Goal: Task Accomplishment & Management: Manage account settings

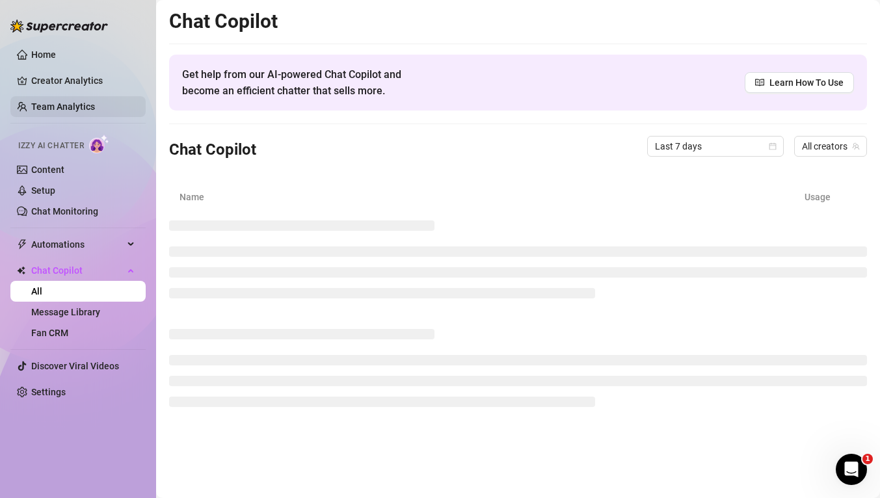
click at [32, 105] on link "Team Analytics" at bounding box center [63, 106] width 64 height 10
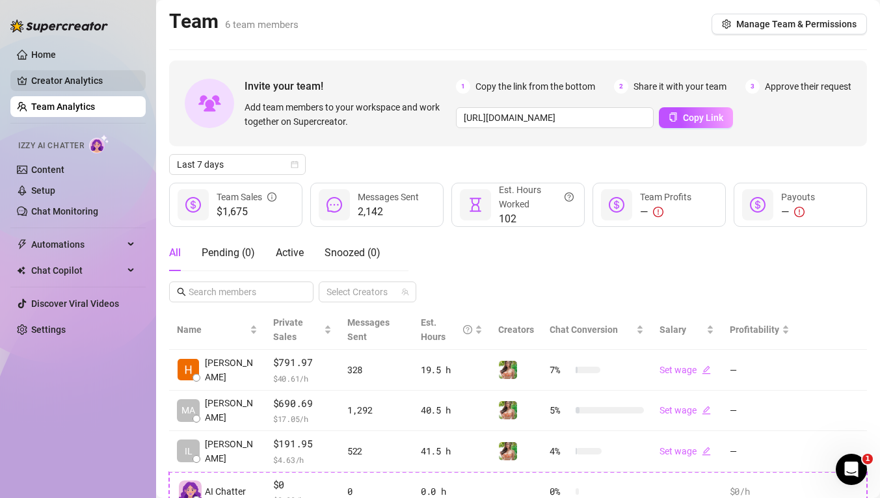
click at [80, 83] on link "Creator Analytics" at bounding box center [83, 80] width 104 height 21
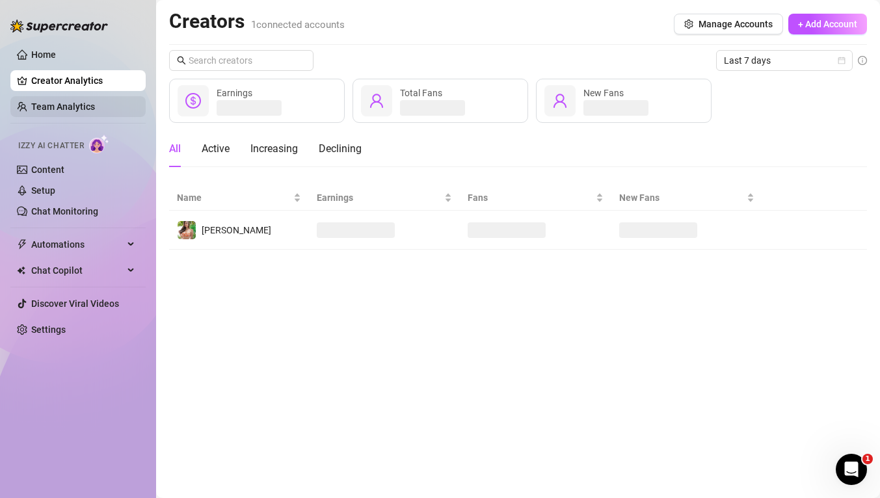
click at [74, 107] on link "Team Analytics" at bounding box center [63, 106] width 64 height 10
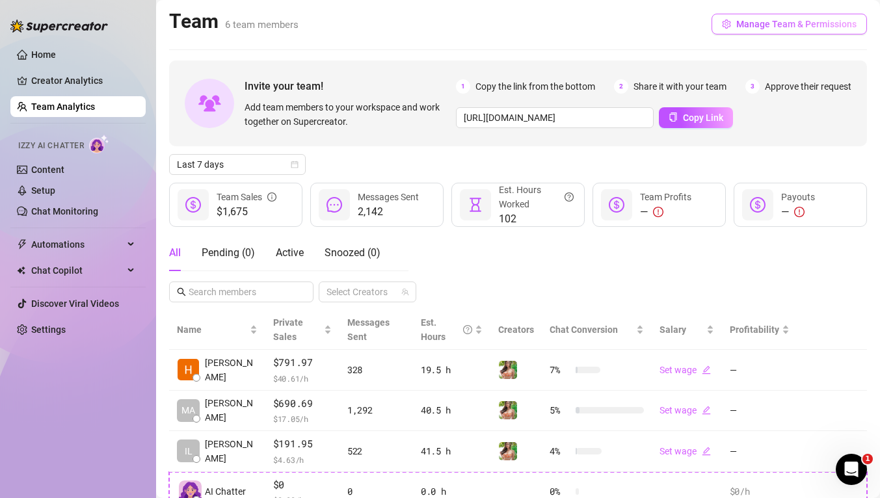
click at [779, 32] on button "Manage Team & Permissions" at bounding box center [789, 24] width 155 height 21
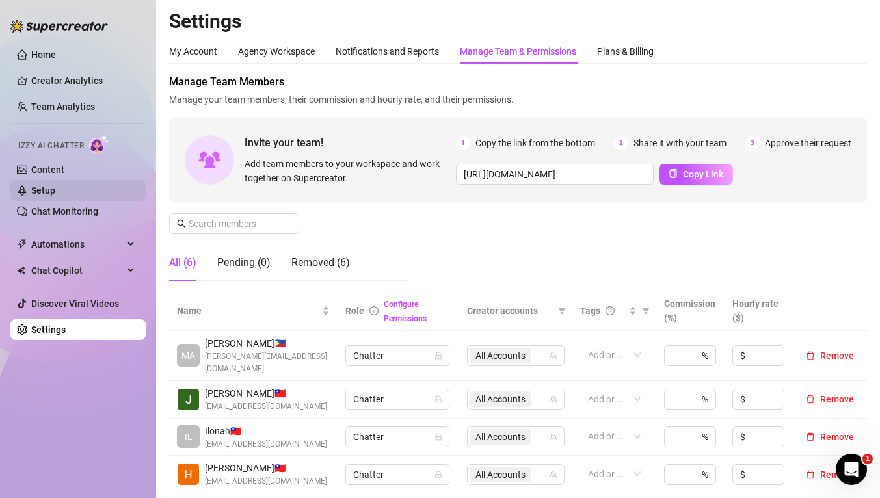
click at [52, 185] on link "Setup" at bounding box center [43, 190] width 24 height 10
click at [709, 178] on span "Copy Link" at bounding box center [703, 174] width 40 height 10
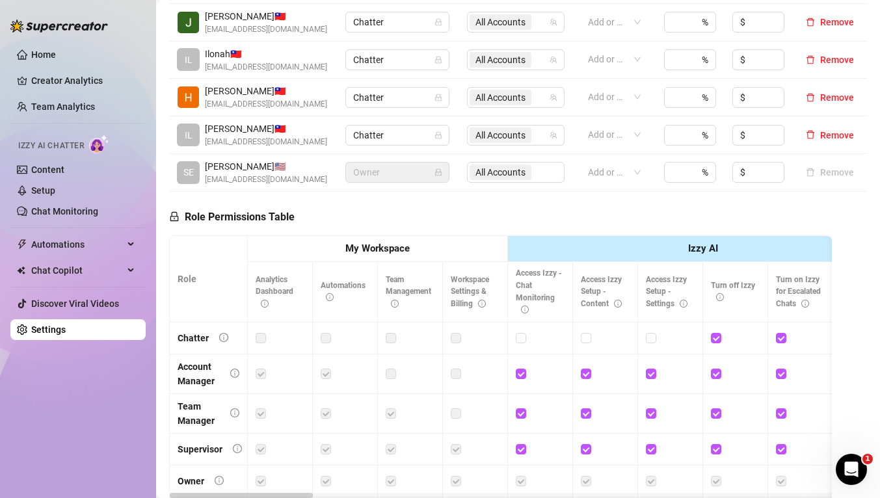
scroll to position [369, 0]
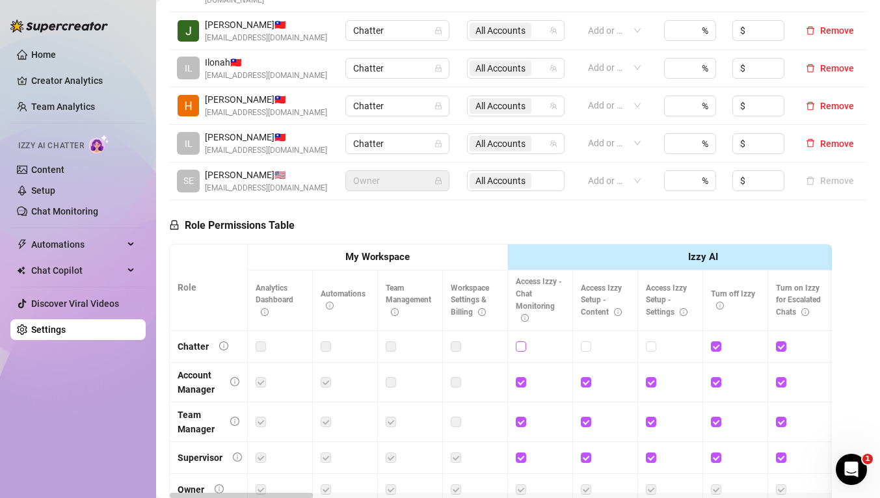
click at [522, 342] on input "checkbox" at bounding box center [520, 346] width 9 height 9
checkbox input "true"
click at [588, 342] on input "checkbox" at bounding box center [585, 346] width 9 height 9
checkbox input "true"
click at [653, 342] on input "checkbox" at bounding box center [650, 346] width 9 height 9
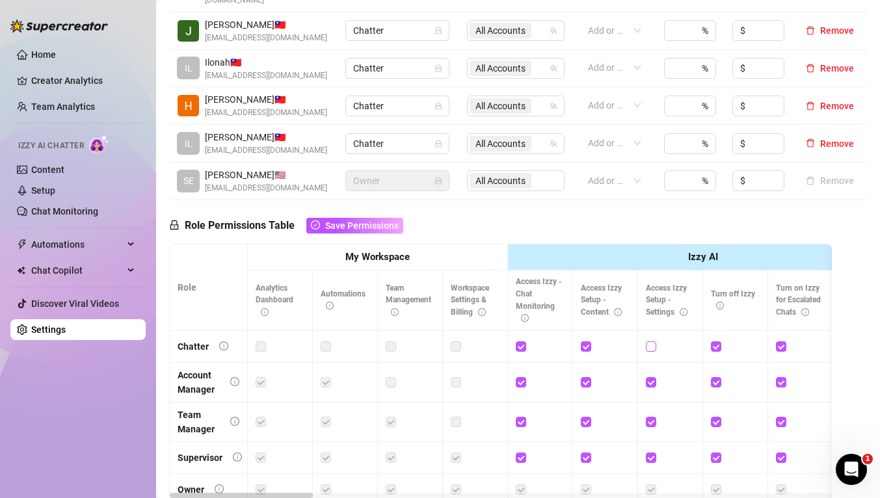
checkbox input "true"
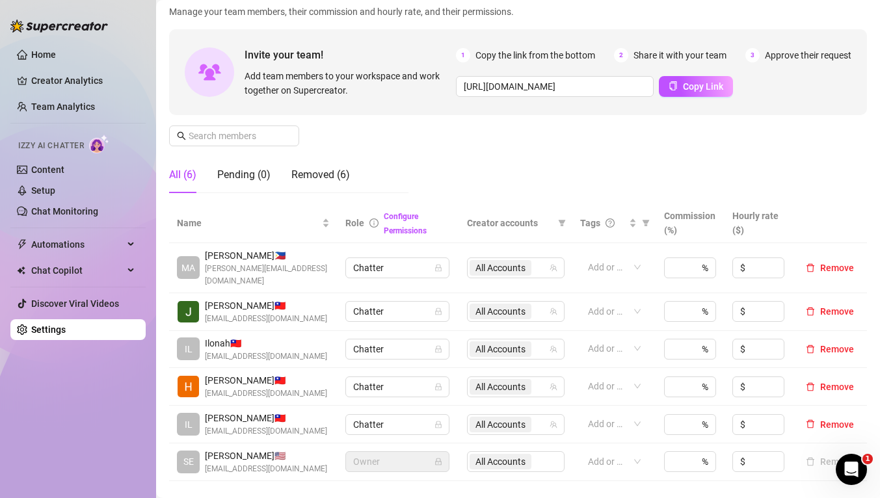
scroll to position [0, 0]
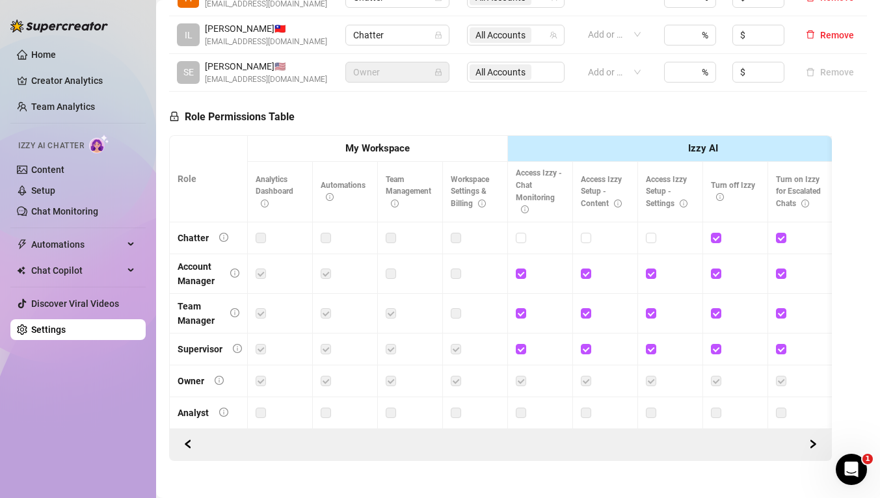
scroll to position [483, 0]
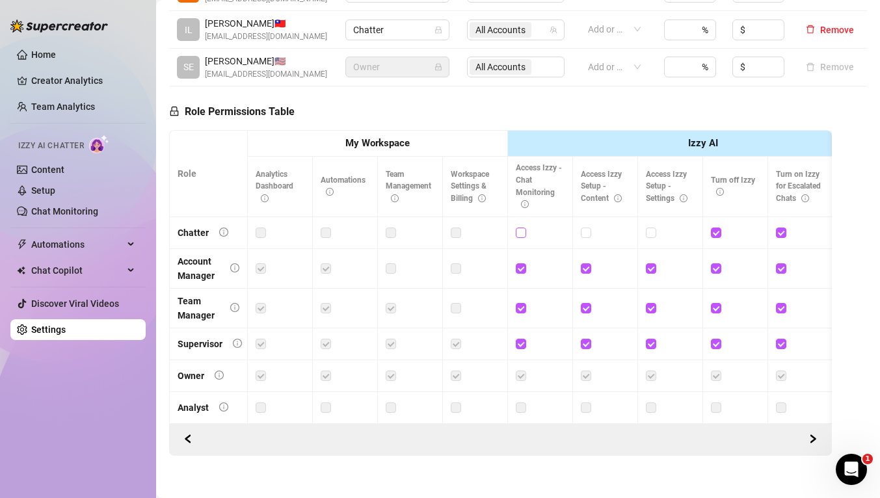
click at [520, 228] on input "checkbox" at bounding box center [520, 232] width 9 height 9
checkbox input "true"
click at [593, 226] on div at bounding box center [605, 233] width 49 height 14
click at [584, 228] on input "checkbox" at bounding box center [585, 232] width 9 height 9
checkbox input "true"
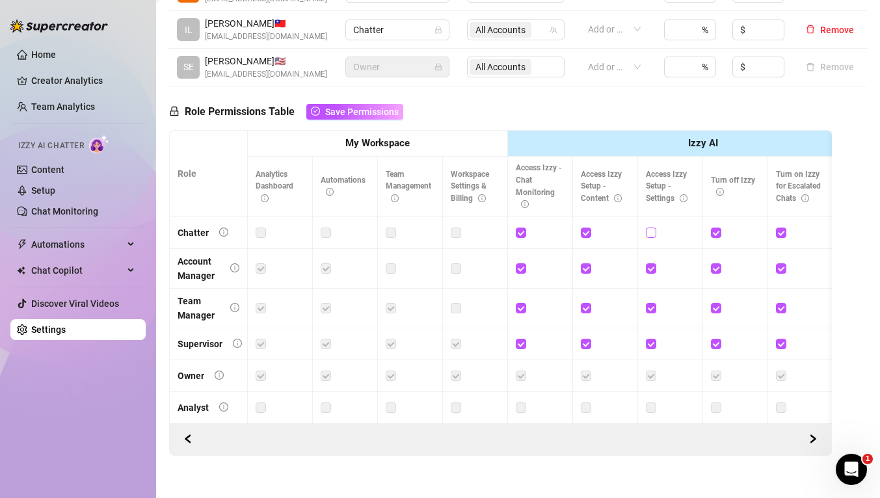
click at [653, 228] on input "checkbox" at bounding box center [650, 232] width 9 height 9
checkbox input "true"
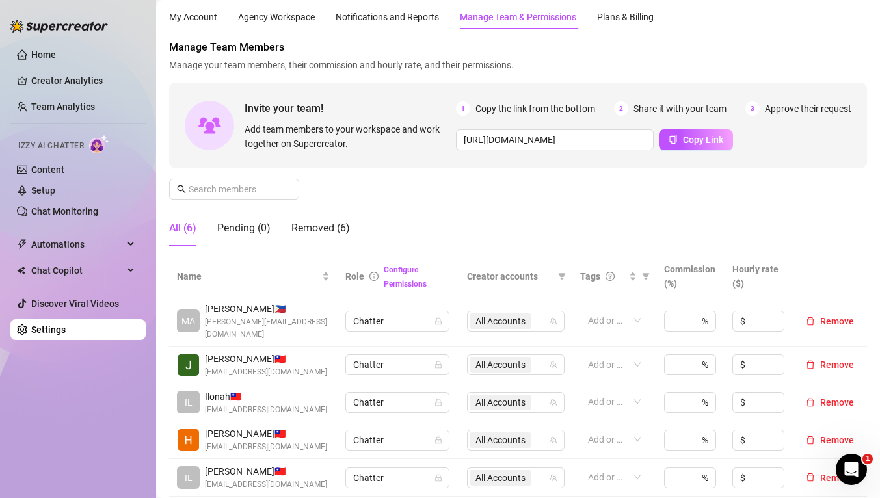
scroll to position [32, 0]
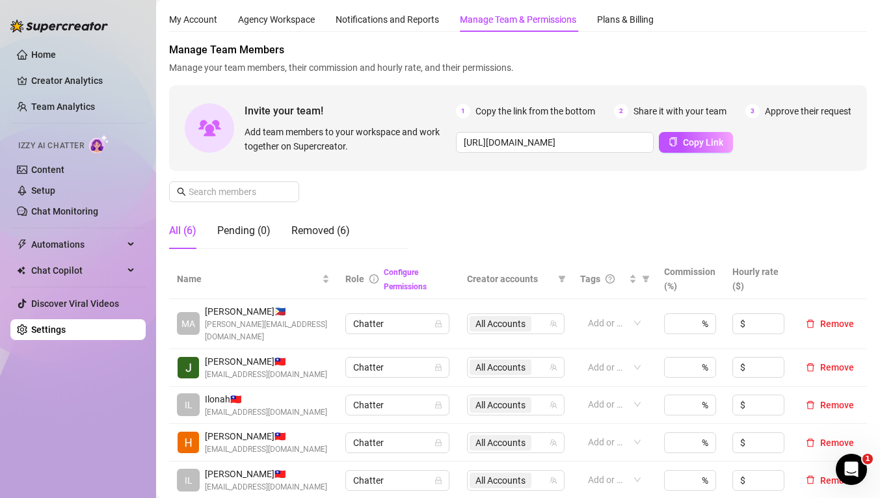
click at [478, 206] on div "Manage Team Members Manage your team members, their commission and hourly rate,…" at bounding box center [518, 150] width 698 height 217
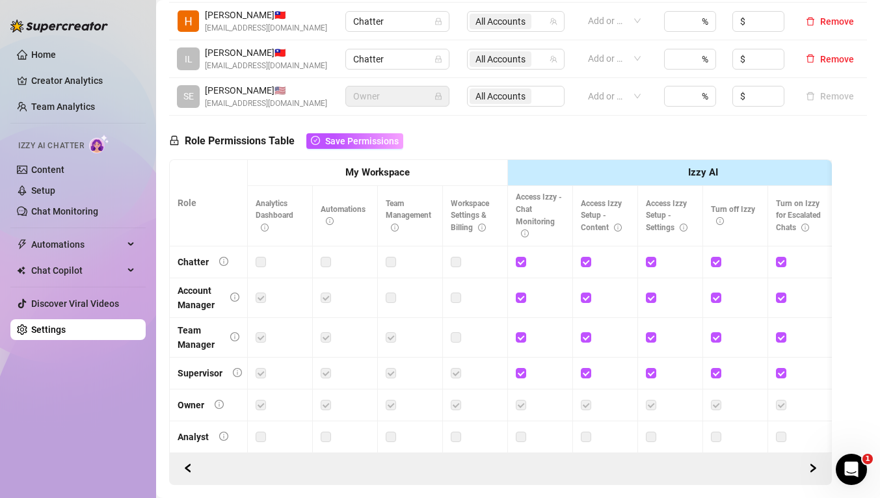
scroll to position [483, 0]
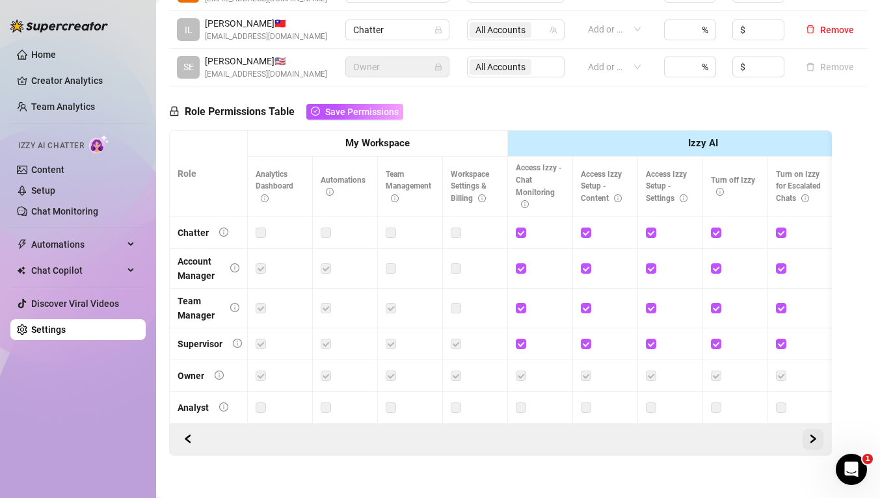
click at [807, 432] on button "button" at bounding box center [813, 439] width 21 height 21
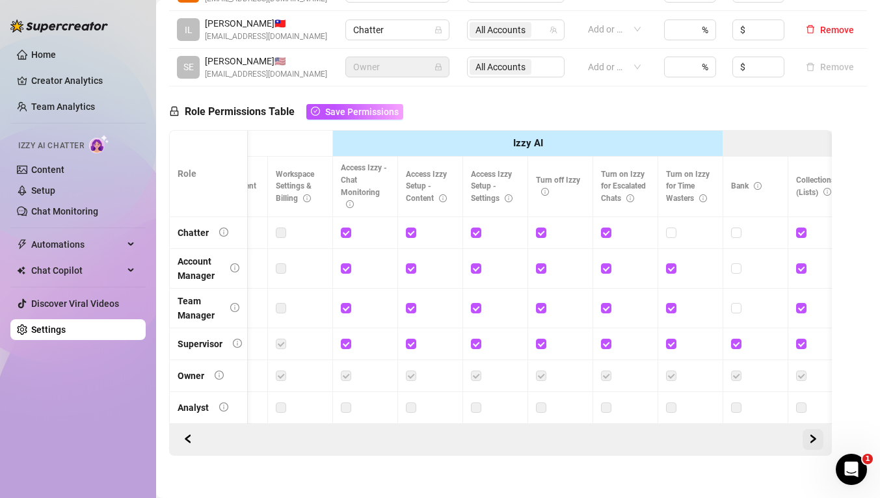
scroll to position [0, 195]
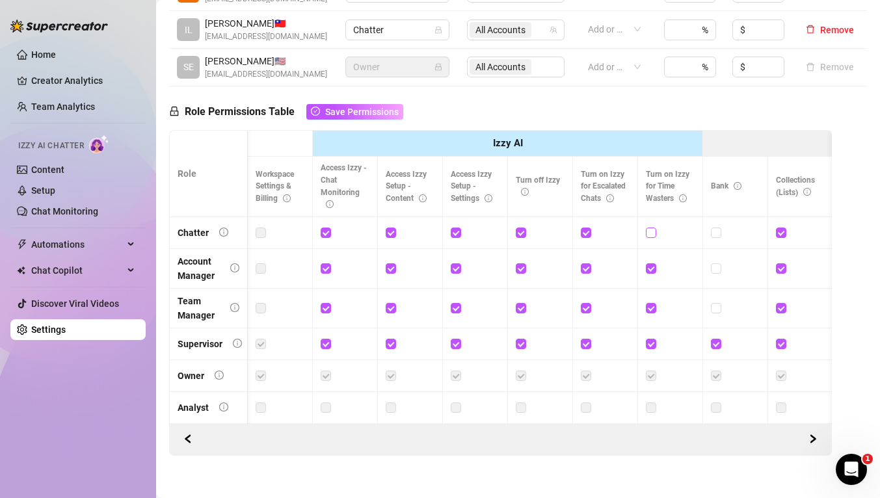
click at [654, 228] on input "checkbox" at bounding box center [650, 232] width 9 height 9
checkbox input "true"
click at [711, 263] on input "checkbox" at bounding box center [715, 267] width 9 height 9
checkbox input "true"
click at [714, 303] on input "checkbox" at bounding box center [715, 307] width 9 height 9
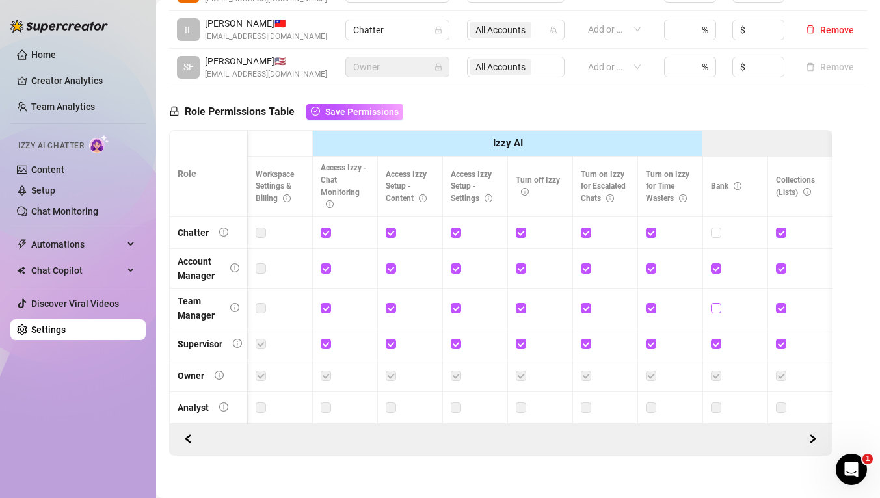
checkbox input "true"
click at [714, 263] on input "checkbox" at bounding box center [715, 267] width 9 height 9
checkbox input "false"
click at [715, 303] on input "checkbox" at bounding box center [715, 307] width 9 height 9
checkbox input "false"
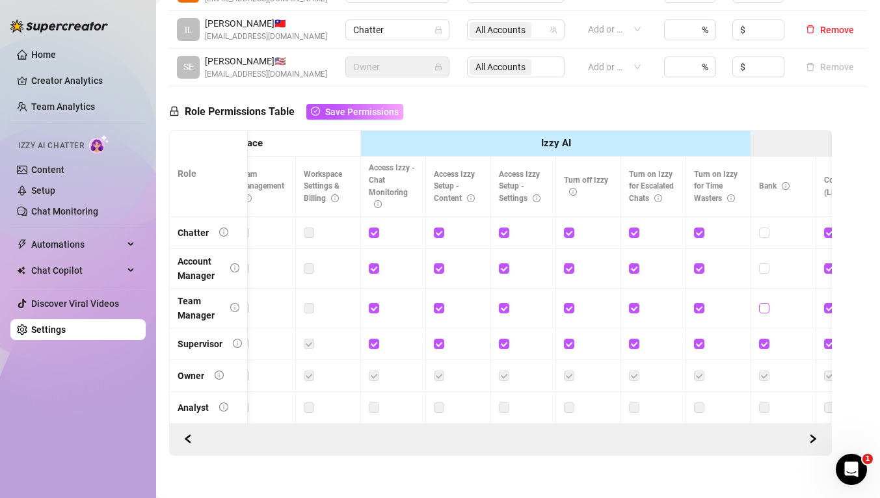
scroll to position [0, 0]
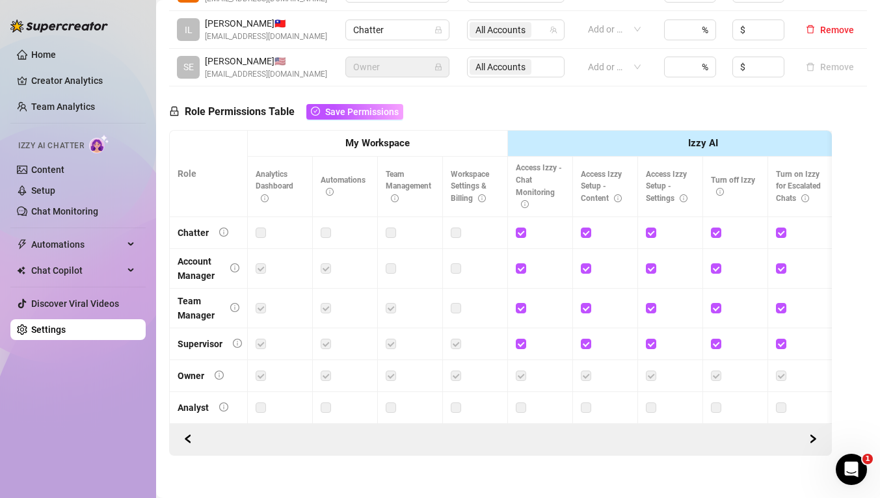
click at [326, 226] on label at bounding box center [326, 233] width 10 height 14
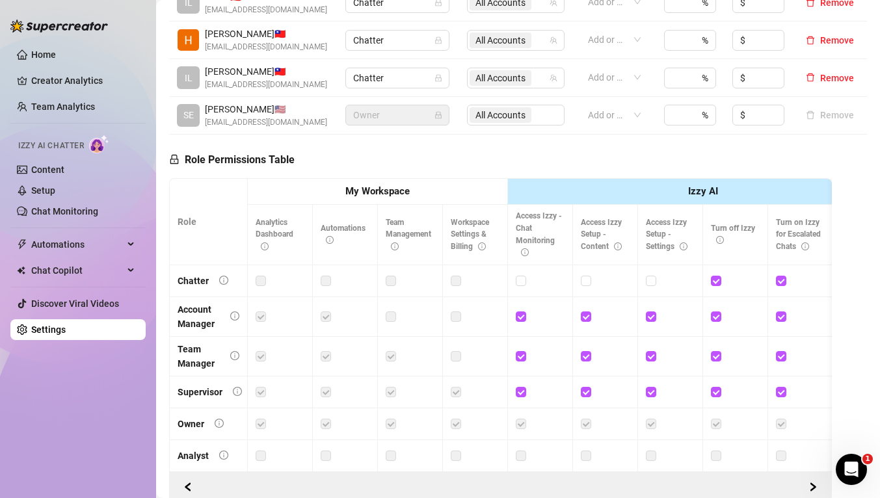
scroll to position [437, 0]
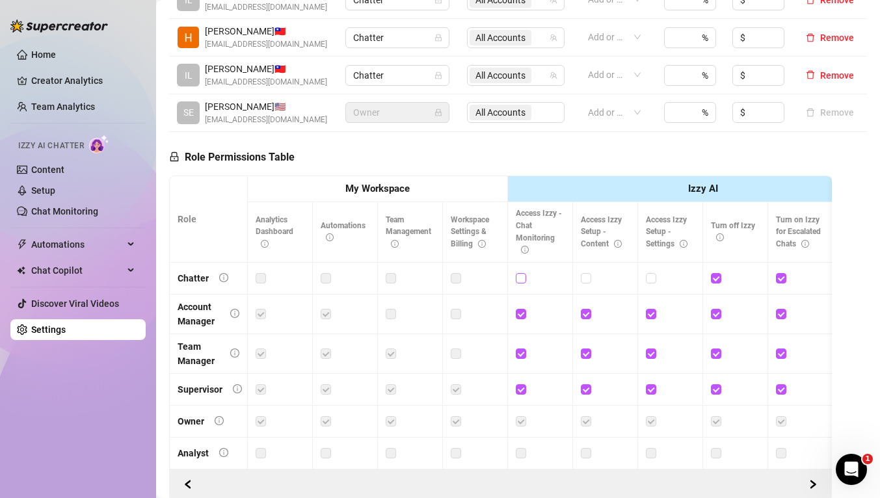
click at [520, 273] on input "checkbox" at bounding box center [520, 277] width 9 height 9
checkbox input "true"
click at [584, 273] on input "checkbox" at bounding box center [585, 277] width 9 height 9
checkbox input "true"
click at [653, 273] on input "checkbox" at bounding box center [650, 277] width 9 height 9
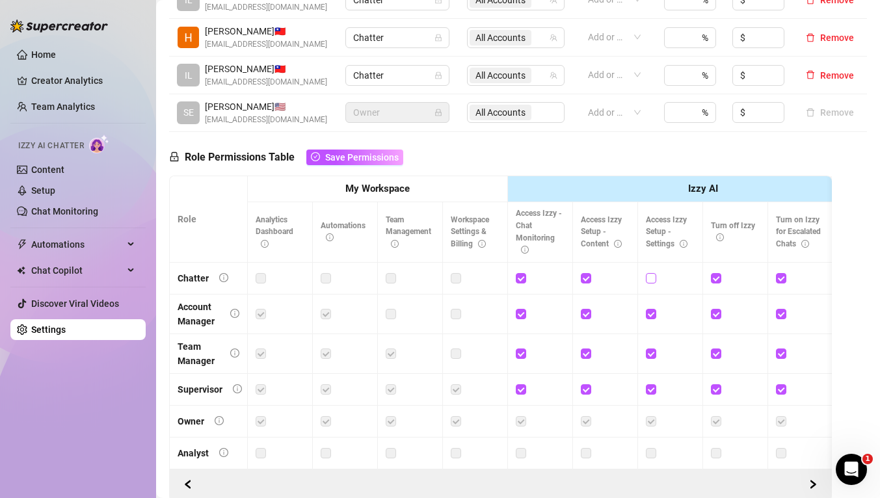
checkbox input "true"
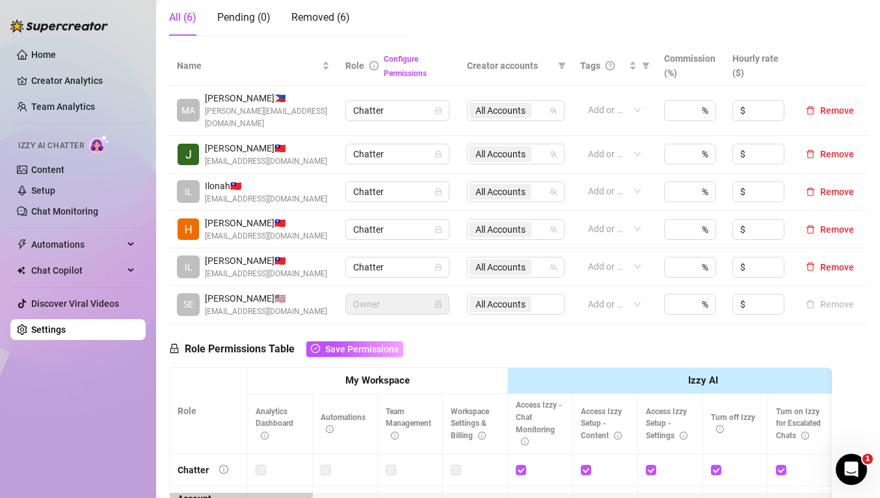
scroll to position [0, 0]
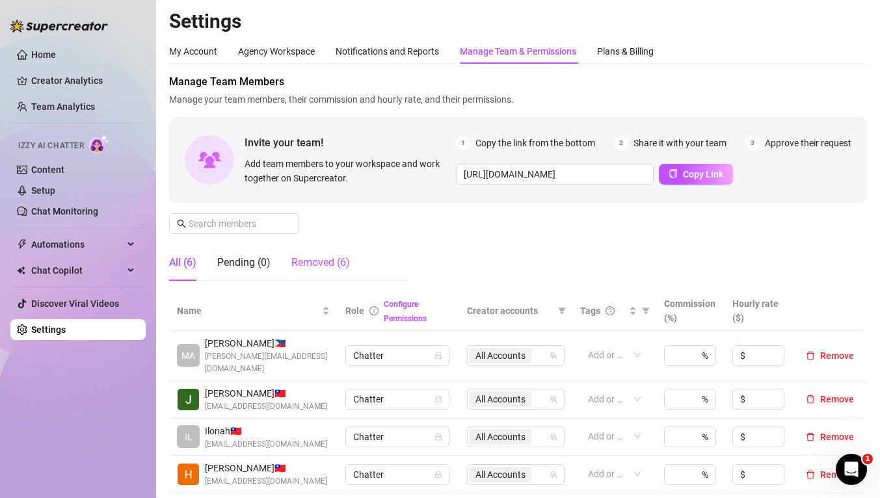
click at [312, 269] on div "Removed (6)" at bounding box center [320, 263] width 59 height 16
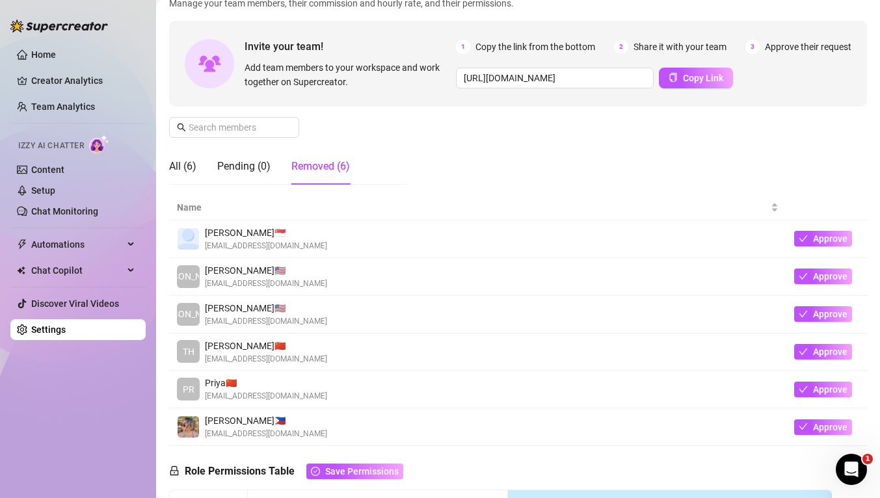
scroll to position [97, 0]
click at [227, 174] on div "Pending (0)" at bounding box center [243, 166] width 53 height 36
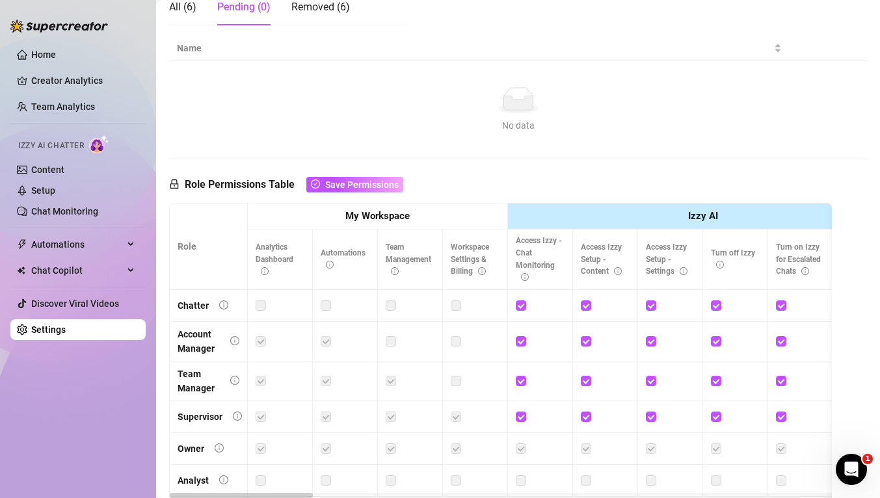
scroll to position [0, 0]
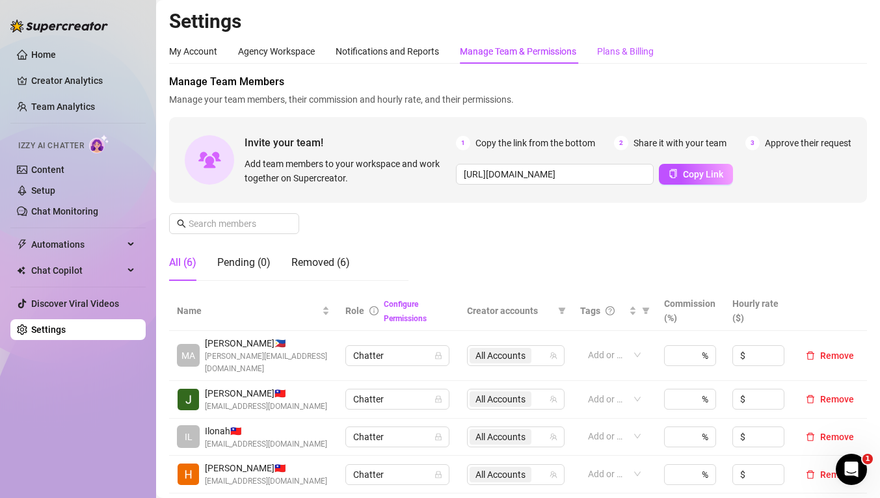
click at [610, 47] on div "Plans & Billing" at bounding box center [625, 51] width 57 height 14
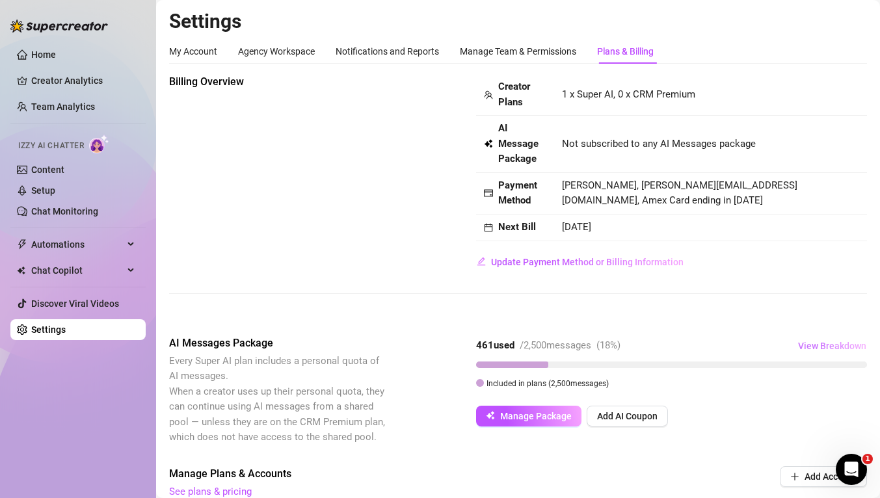
click at [810, 346] on span "View Breakdown" at bounding box center [832, 346] width 68 height 10
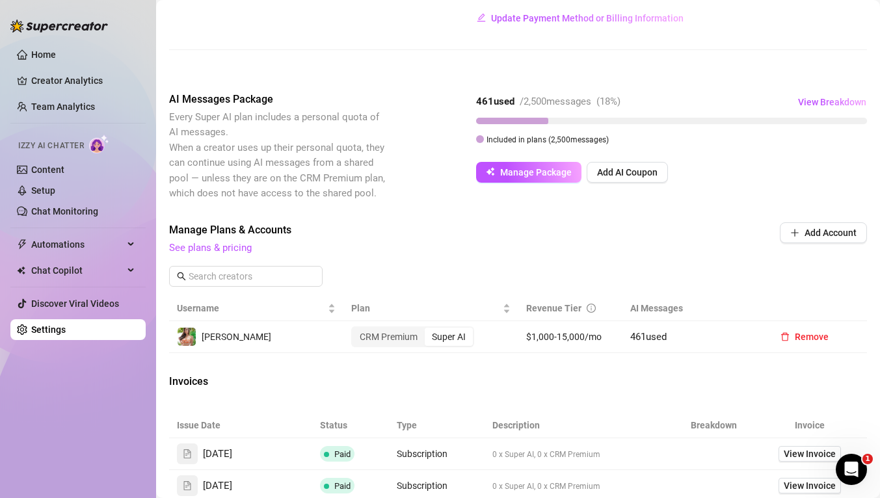
scroll to position [245, 0]
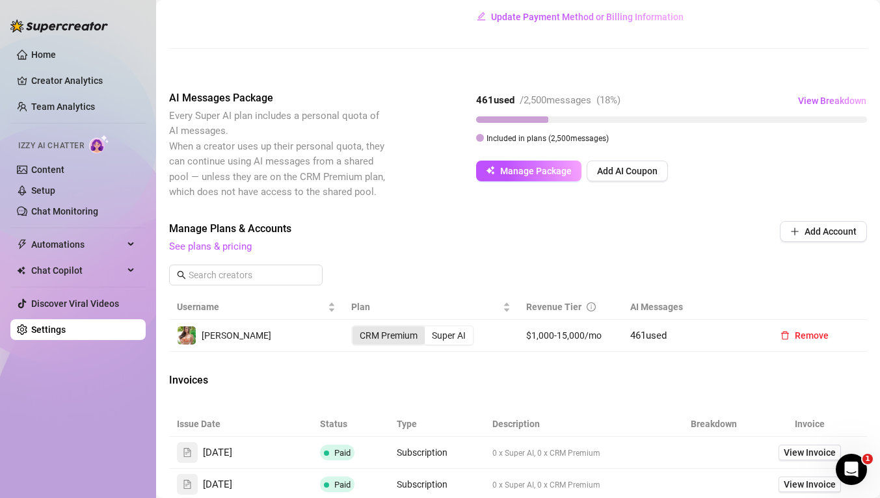
click at [389, 336] on div "CRM Premium" at bounding box center [389, 336] width 72 height 18
click at [356, 329] on input "CRM Premium" at bounding box center [356, 329] width 0 height 0
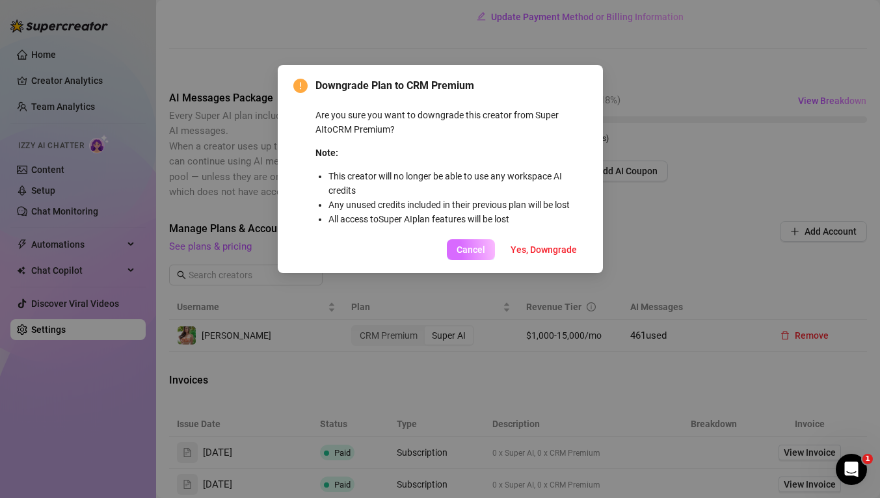
click at [485, 250] on span "Cancel" at bounding box center [471, 250] width 29 height 10
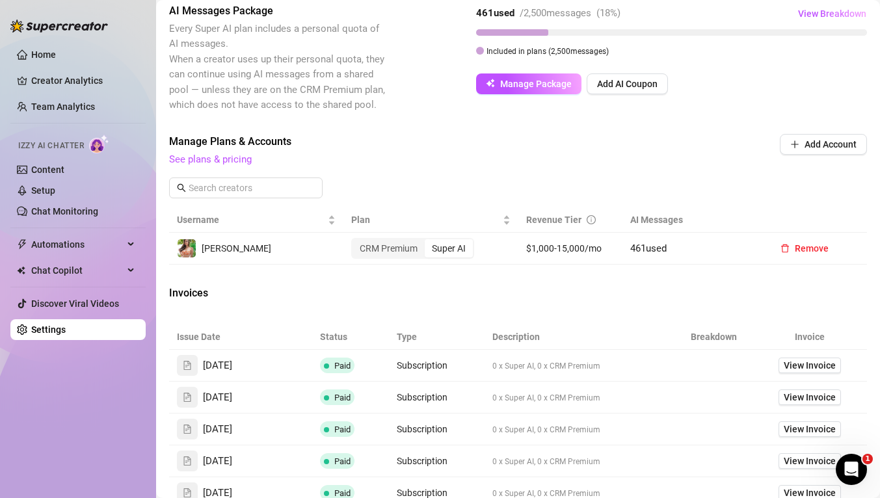
scroll to position [349, 0]
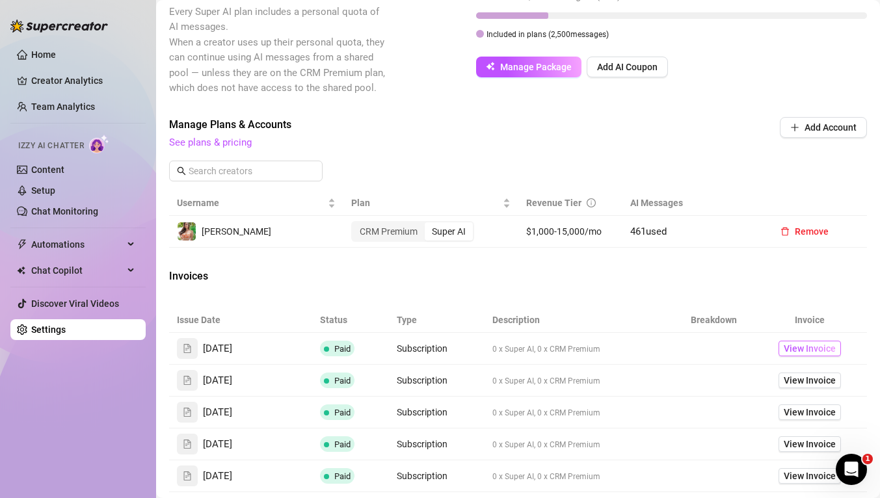
click at [798, 345] on span "View Invoice" at bounding box center [810, 349] width 52 height 14
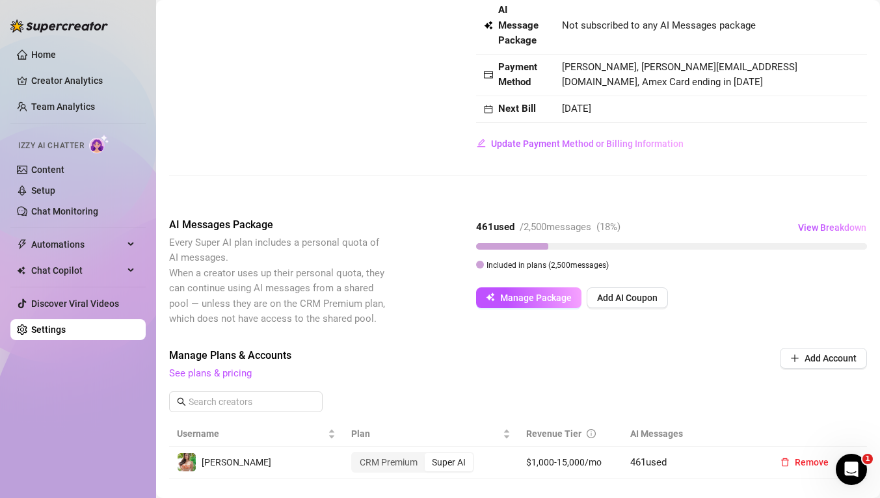
scroll to position [0, 0]
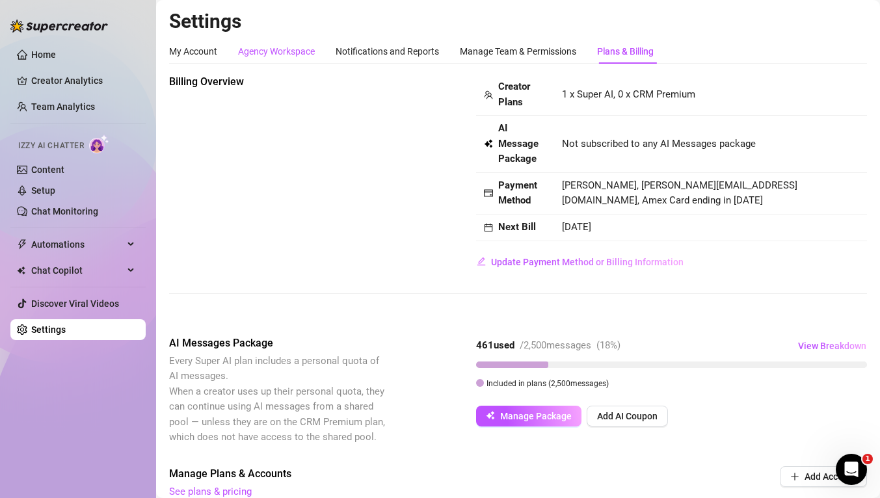
click at [303, 55] on div "Agency Workspace" at bounding box center [276, 51] width 77 height 14
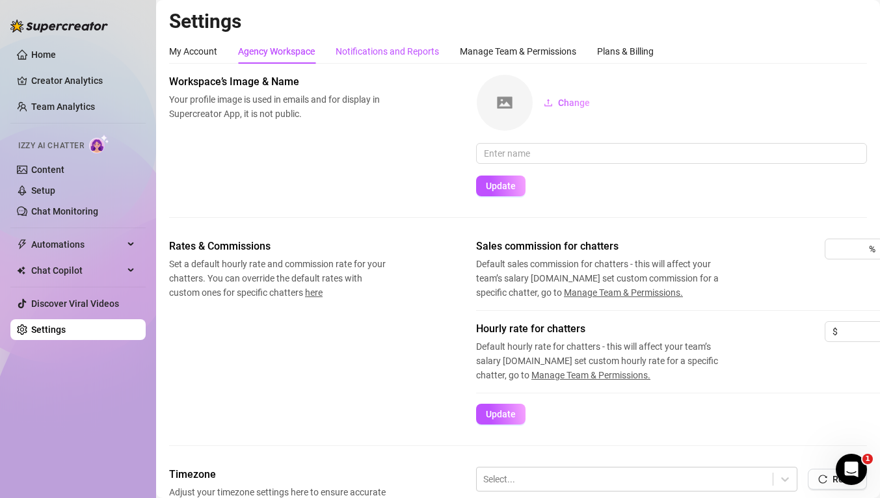
click at [399, 49] on div "Notifications and Reports" at bounding box center [387, 51] width 103 height 14
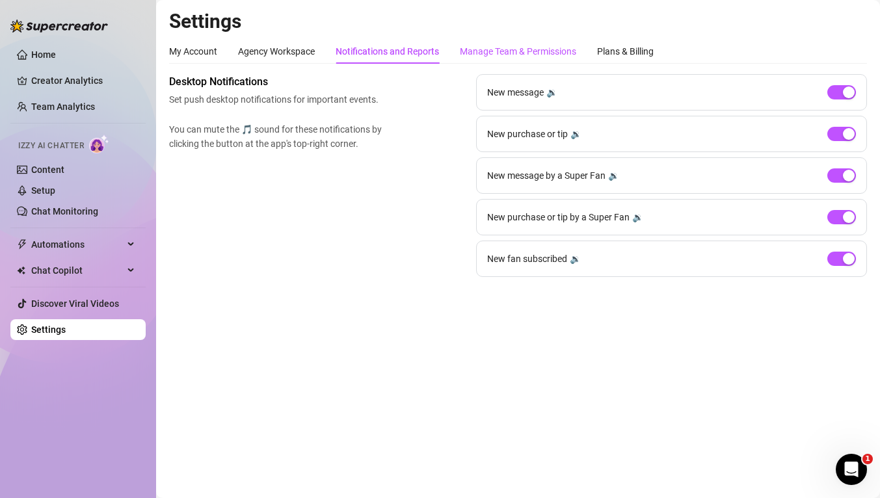
click at [483, 55] on div "Manage Team & Permissions" at bounding box center [518, 51] width 116 height 14
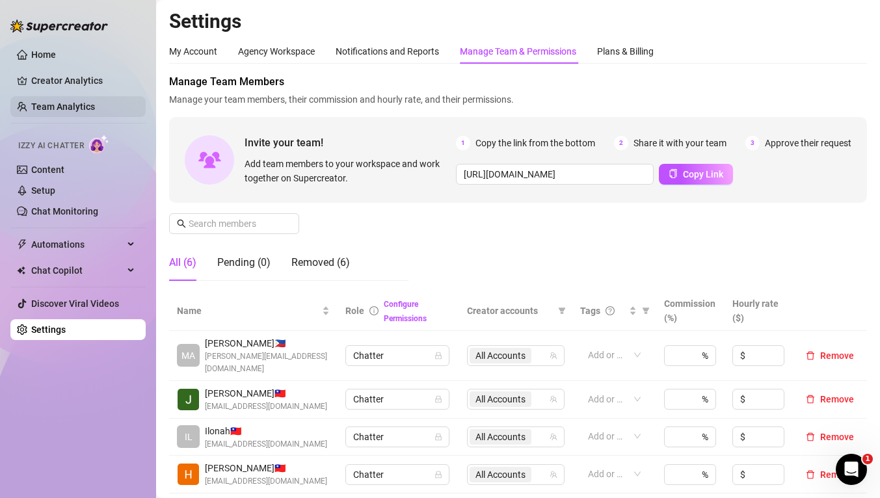
click at [47, 101] on link "Team Analytics" at bounding box center [63, 106] width 64 height 10
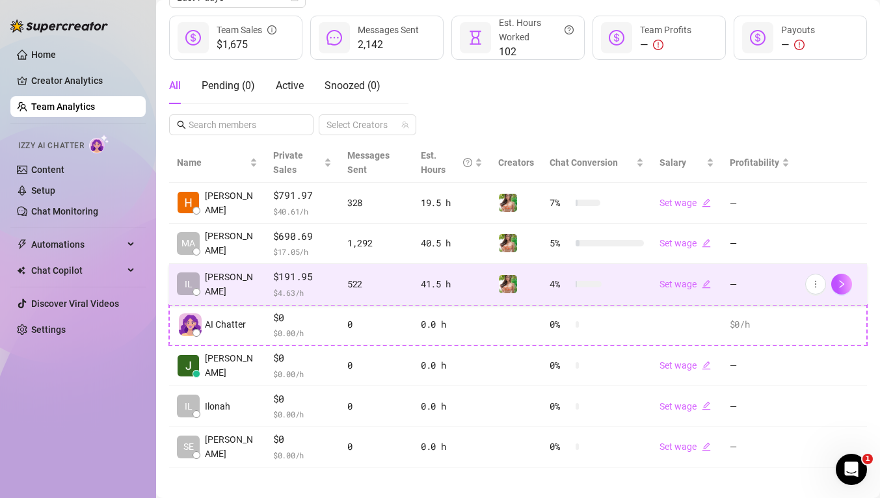
scroll to position [176, 0]
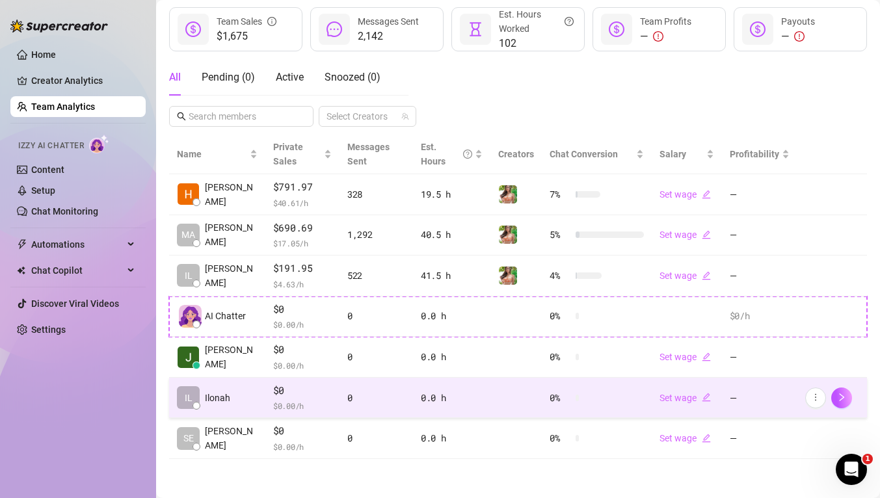
click at [734, 399] on td "—" at bounding box center [759, 398] width 75 height 41
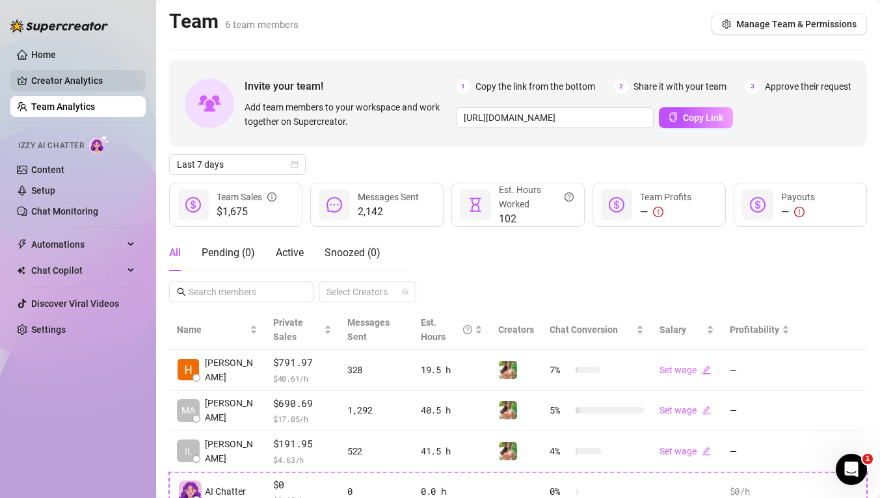
click at [71, 77] on link "Creator Analytics" at bounding box center [83, 80] width 104 height 21
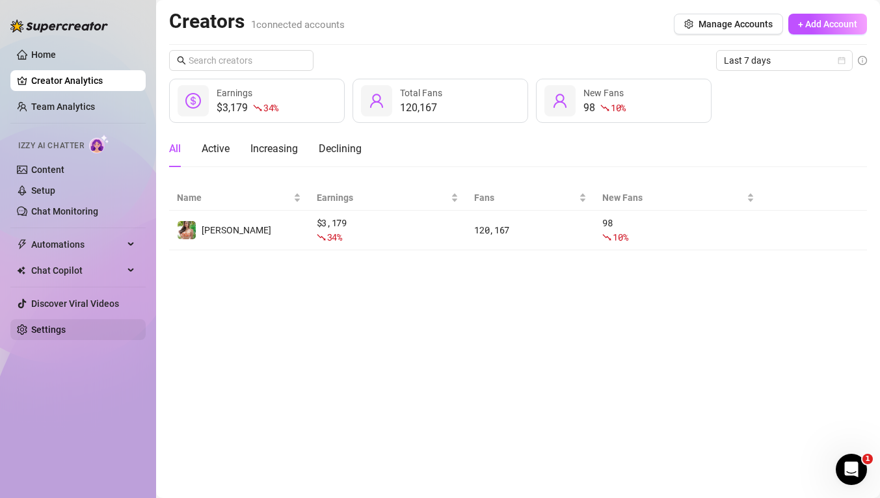
click at [55, 333] on link "Settings" at bounding box center [48, 330] width 34 height 10
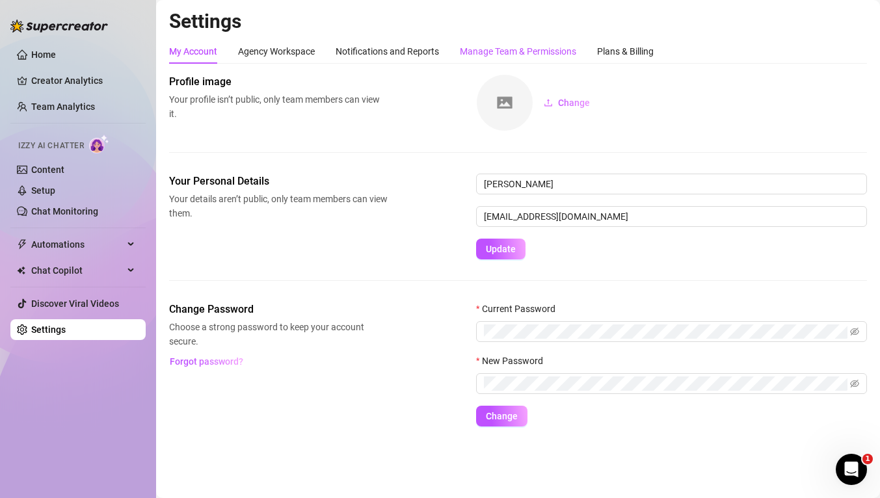
click at [515, 48] on div "Manage Team & Permissions" at bounding box center [518, 51] width 116 height 14
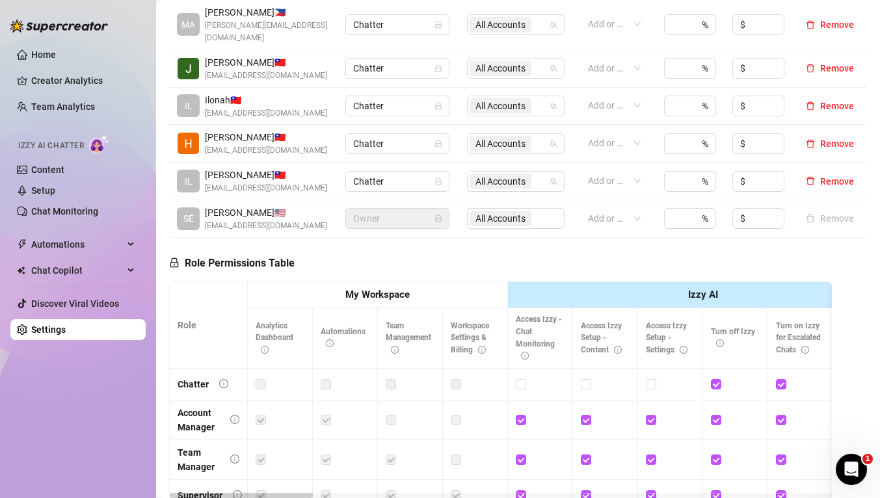
scroll to position [334, 0]
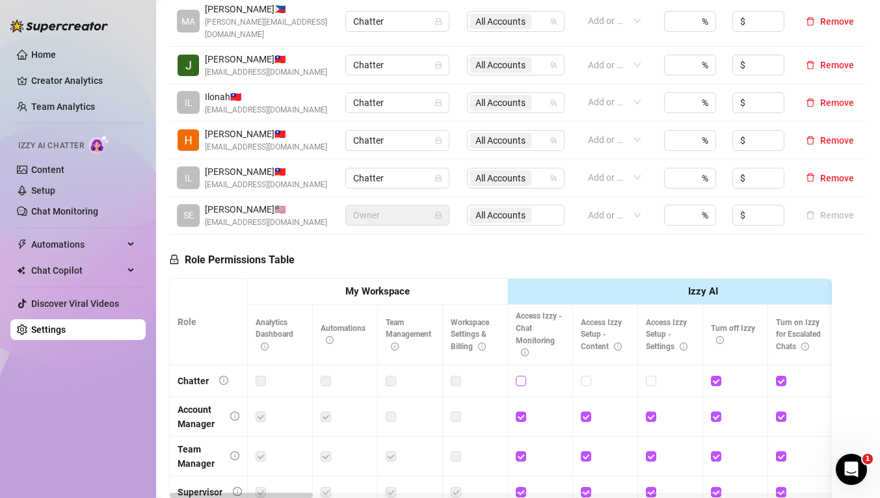
click at [522, 376] on input "checkbox" at bounding box center [520, 380] width 9 height 9
checkbox input "true"
click at [584, 376] on input "checkbox" at bounding box center [585, 380] width 9 height 9
checkbox input "true"
click at [650, 376] on input "checkbox" at bounding box center [650, 380] width 9 height 9
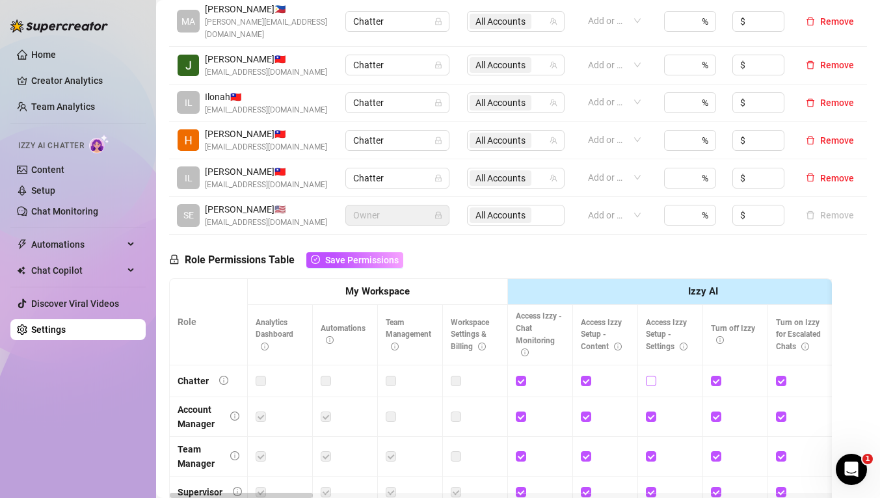
checkbox input "true"
click at [379, 255] on span "Save Permissions" at bounding box center [362, 260] width 74 height 10
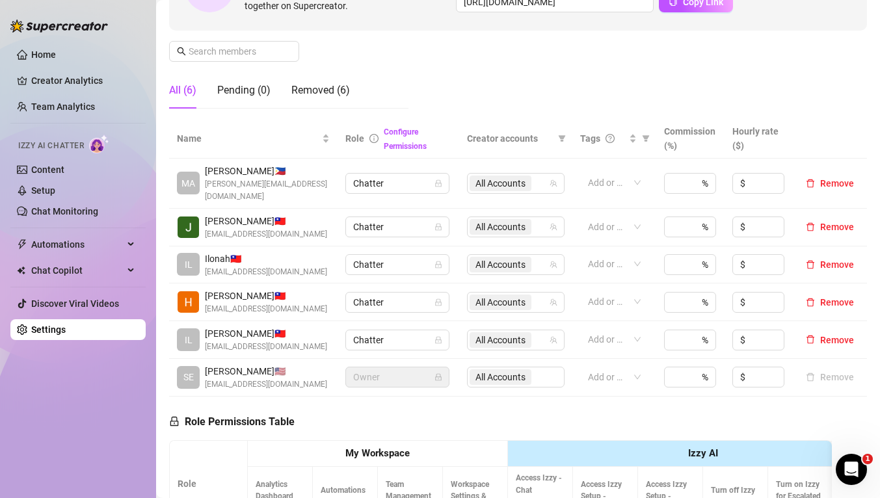
scroll to position [167, 0]
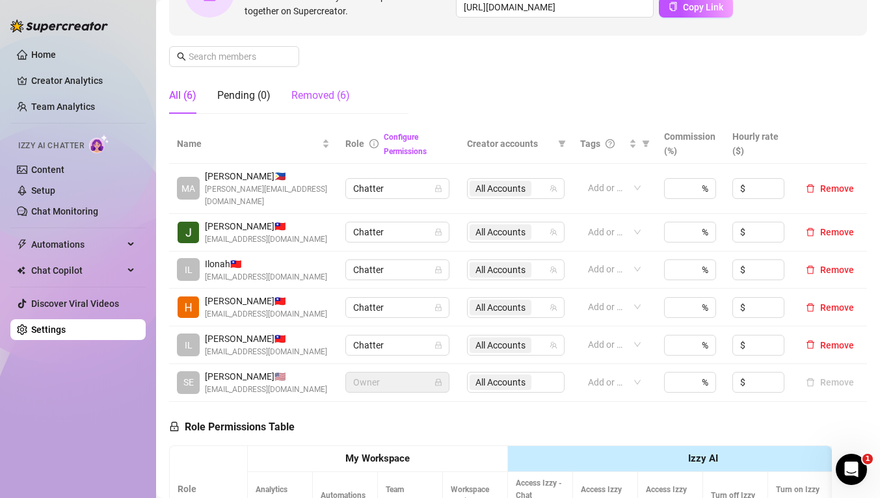
click at [327, 96] on div "Removed (6)" at bounding box center [320, 96] width 59 height 16
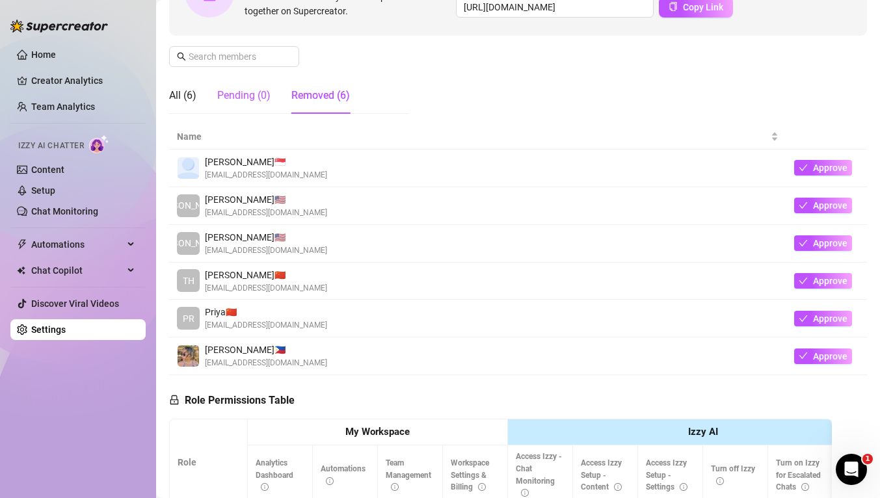
click at [252, 92] on div "Pending (0)" at bounding box center [243, 96] width 53 height 16
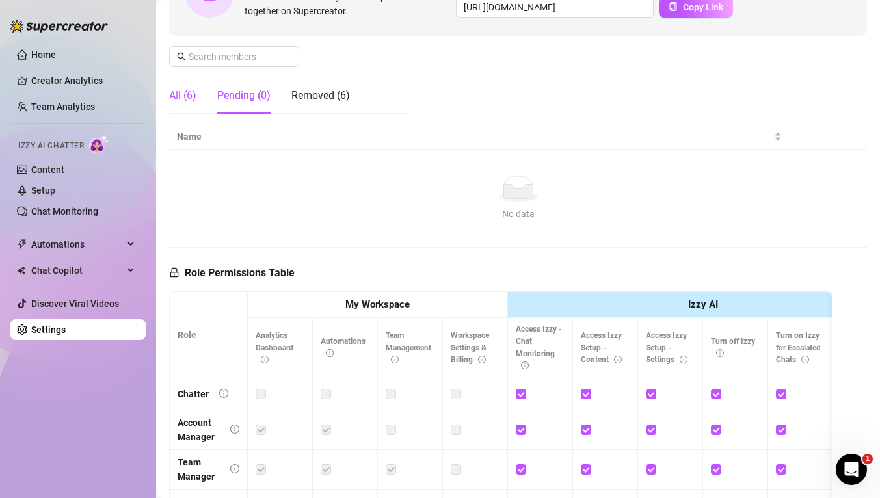
click at [181, 96] on div "All (6)" at bounding box center [182, 96] width 27 height 16
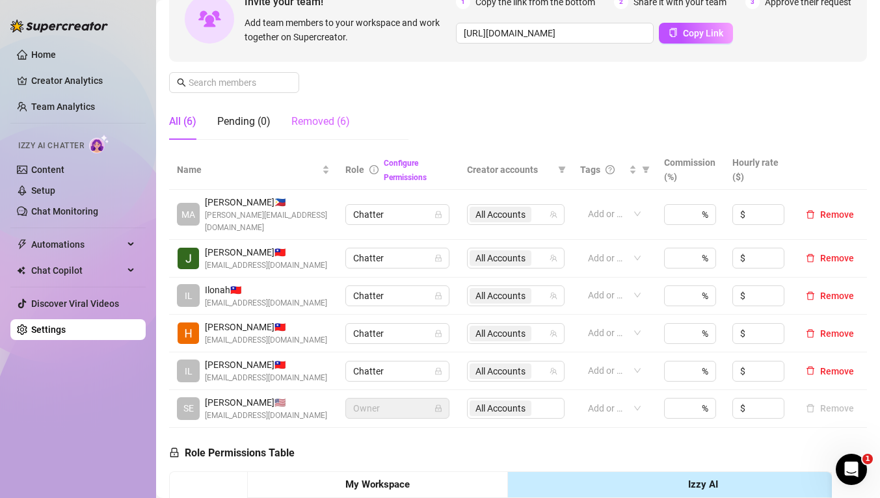
scroll to position [142, 0]
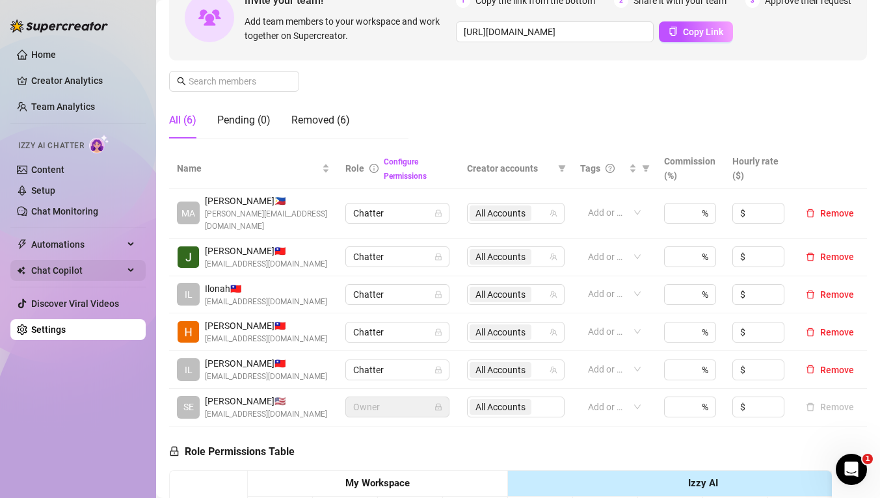
click at [66, 269] on span "Chat Copilot" at bounding box center [77, 270] width 92 height 21
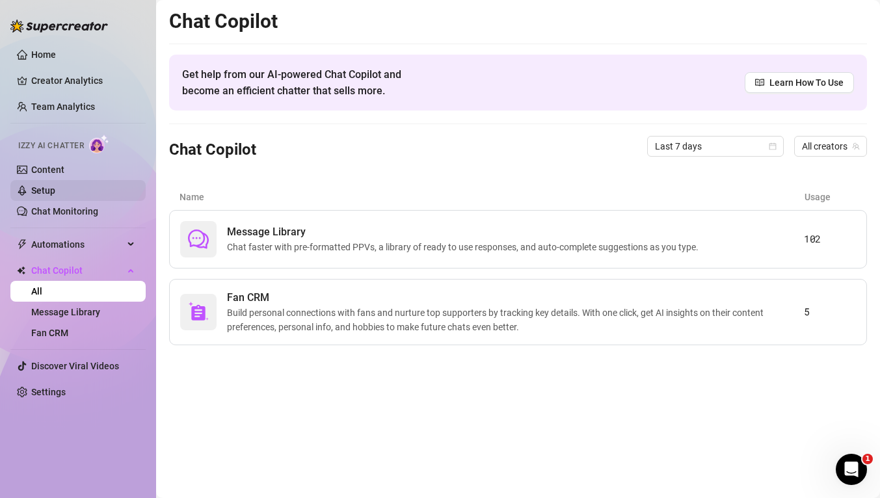
click at [40, 190] on link "Setup" at bounding box center [43, 190] width 24 height 10
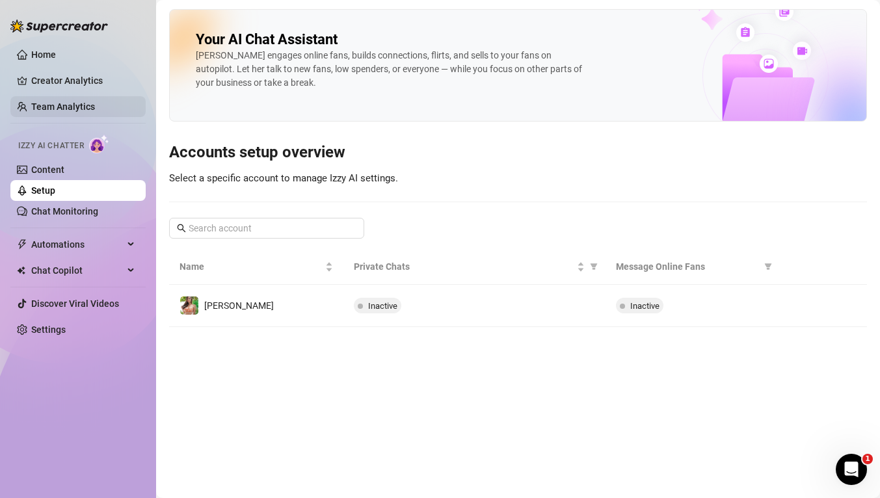
click at [70, 112] on link "Team Analytics" at bounding box center [63, 106] width 64 height 10
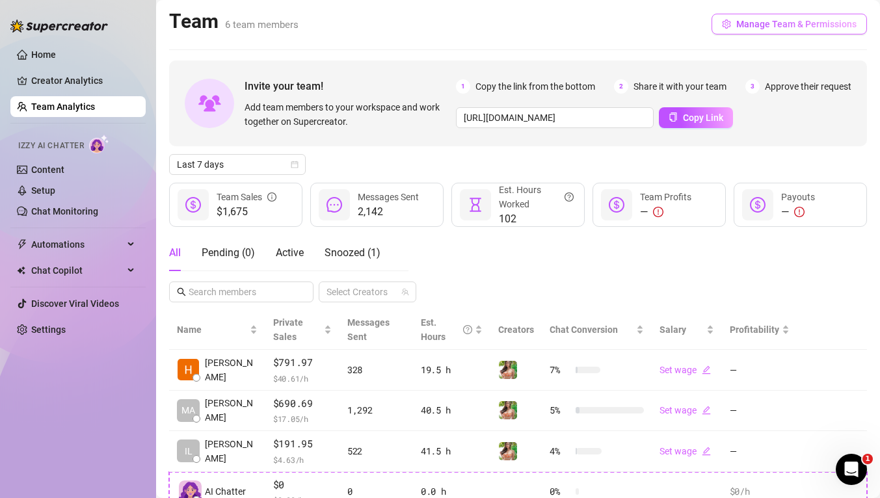
click at [766, 22] on span "Manage Team & Permissions" at bounding box center [796, 24] width 120 height 10
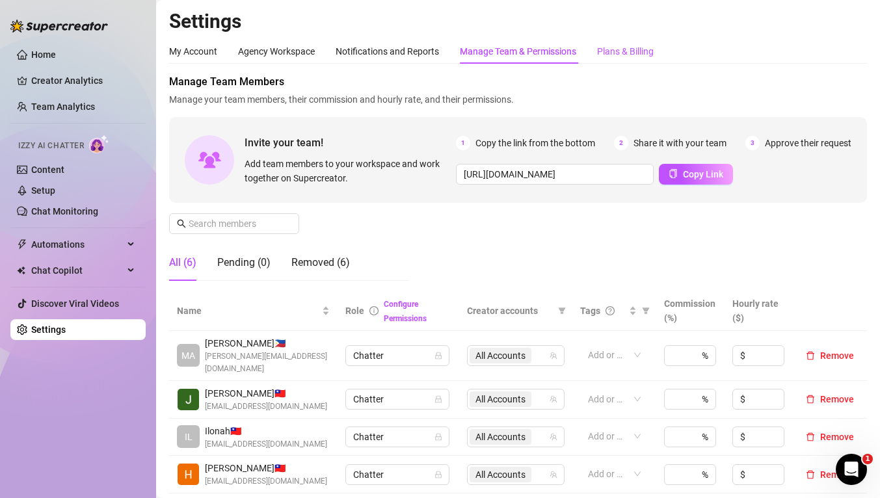
click at [613, 57] on div "Plans & Billing" at bounding box center [625, 51] width 57 height 14
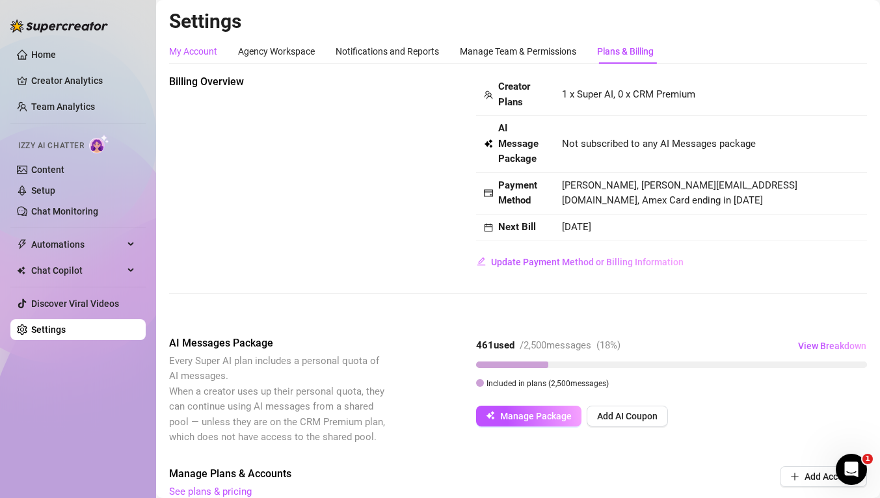
click at [182, 50] on div "My Account" at bounding box center [193, 51] width 48 height 14
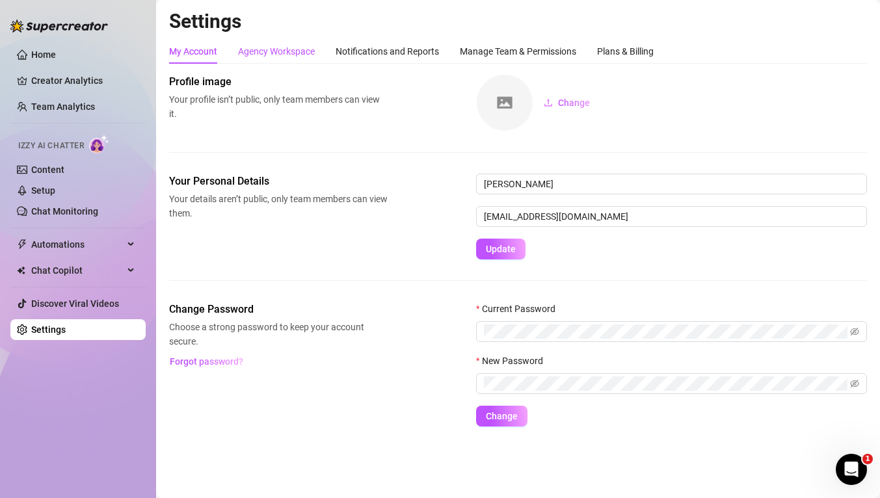
click at [279, 53] on div "Agency Workspace" at bounding box center [276, 51] width 77 height 14
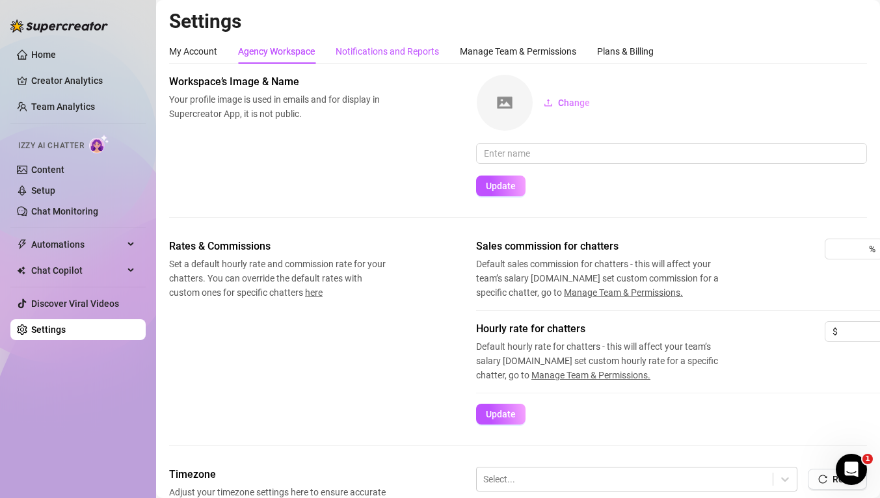
click at [368, 49] on div "Notifications and Reports" at bounding box center [387, 51] width 103 height 14
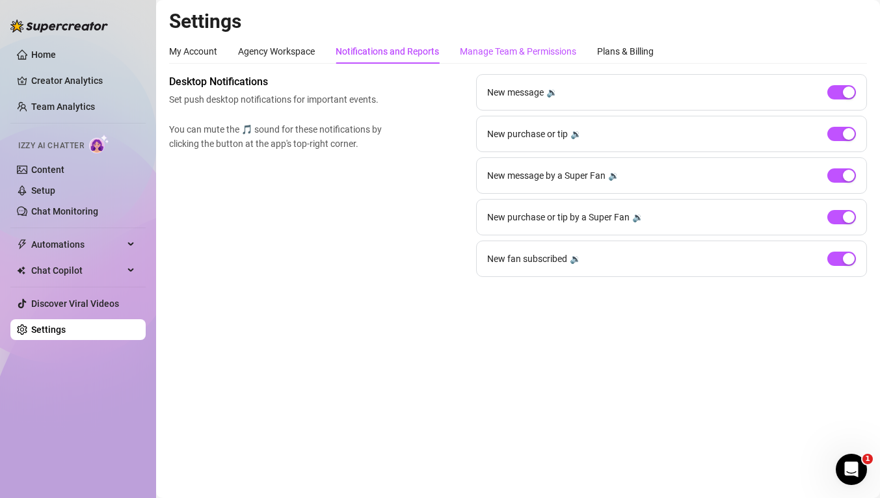
click at [471, 53] on div "Manage Team & Permissions" at bounding box center [518, 51] width 116 height 14
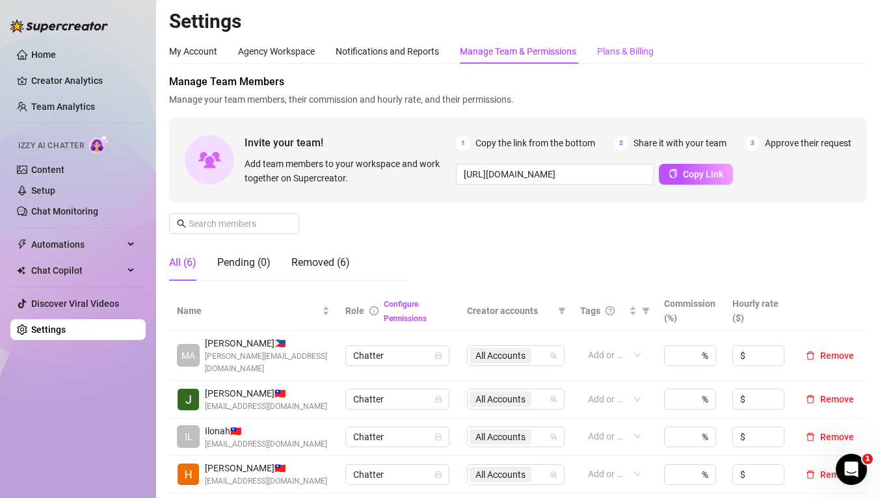
click at [615, 57] on div "Plans & Billing" at bounding box center [625, 51] width 57 height 14
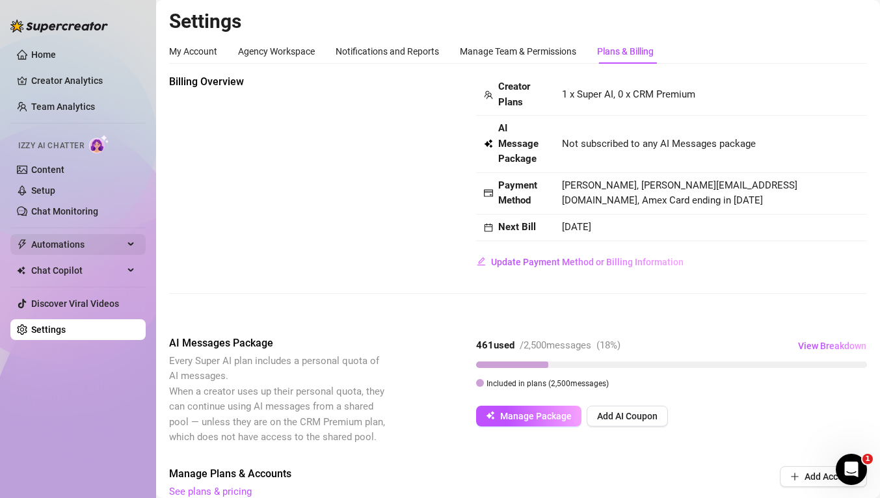
click at [80, 243] on span "Automations" at bounding box center [77, 244] width 92 height 21
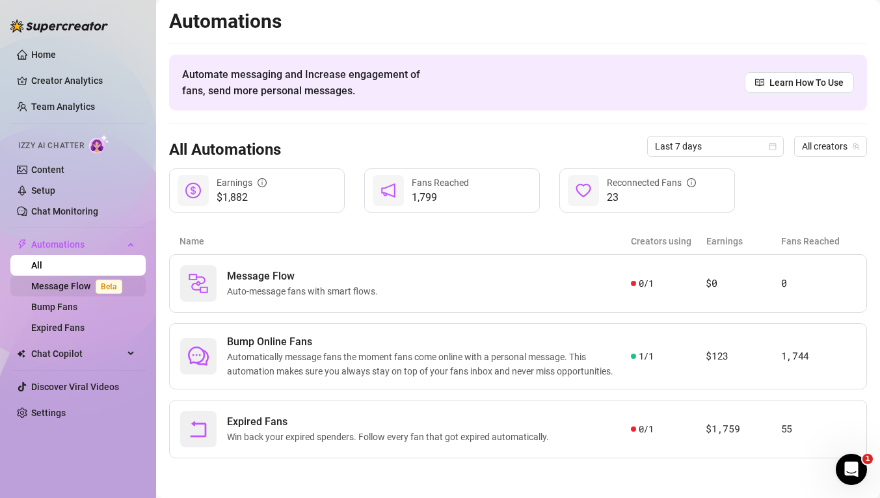
click at [66, 286] on link "Message Flow Beta" at bounding box center [79, 286] width 96 height 10
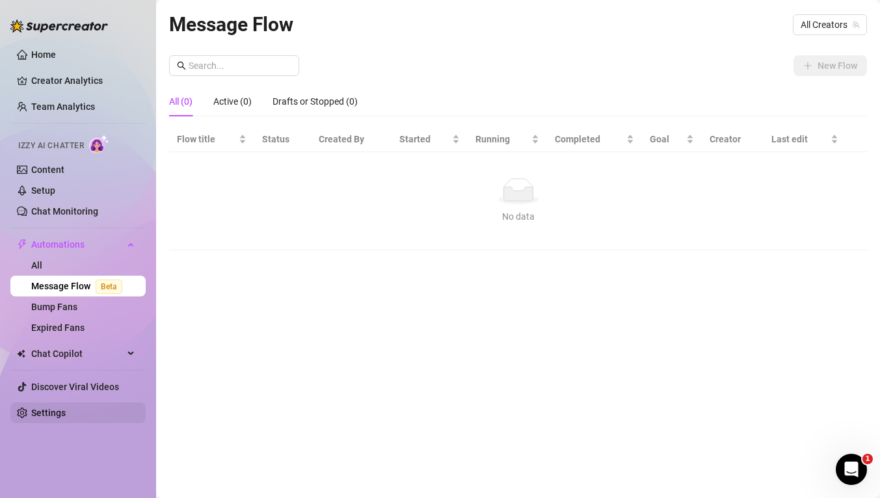
click at [57, 409] on link "Settings" at bounding box center [48, 413] width 34 height 10
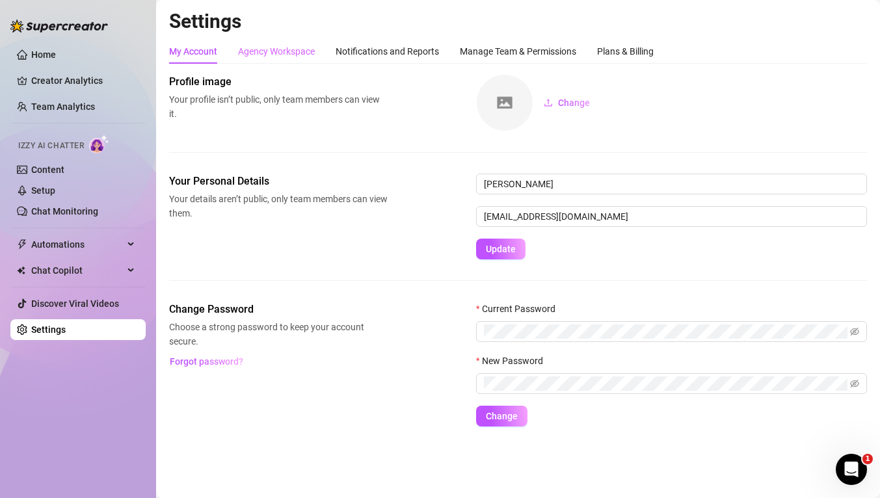
click at [250, 59] on div "Agency Workspace" at bounding box center [276, 51] width 77 height 25
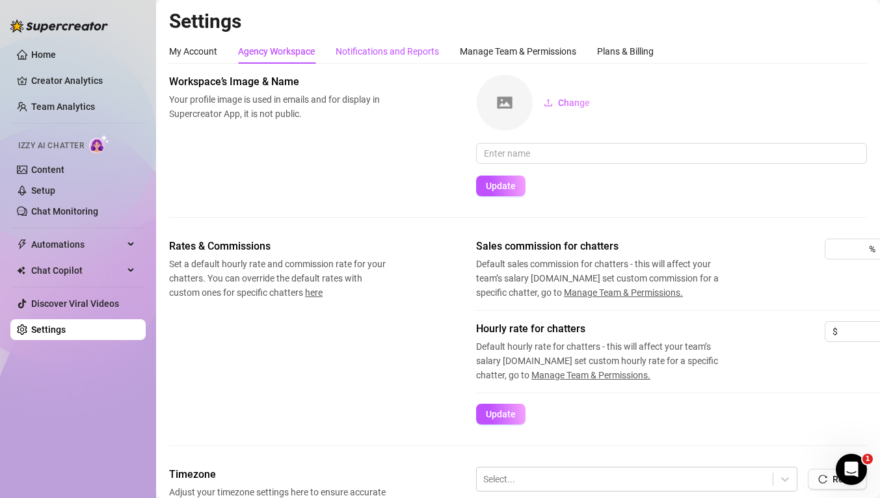
click at [381, 46] on div "Notifications and Reports" at bounding box center [387, 51] width 103 height 14
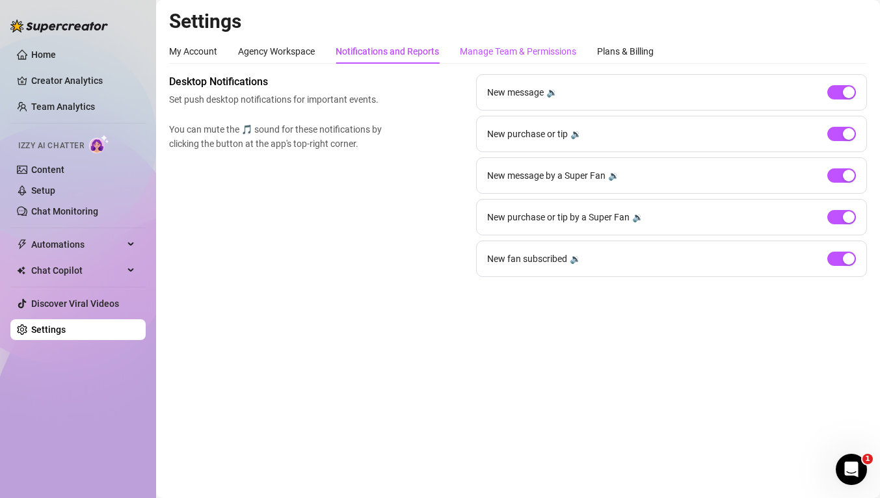
click at [505, 57] on div "Manage Team & Permissions" at bounding box center [518, 51] width 116 height 14
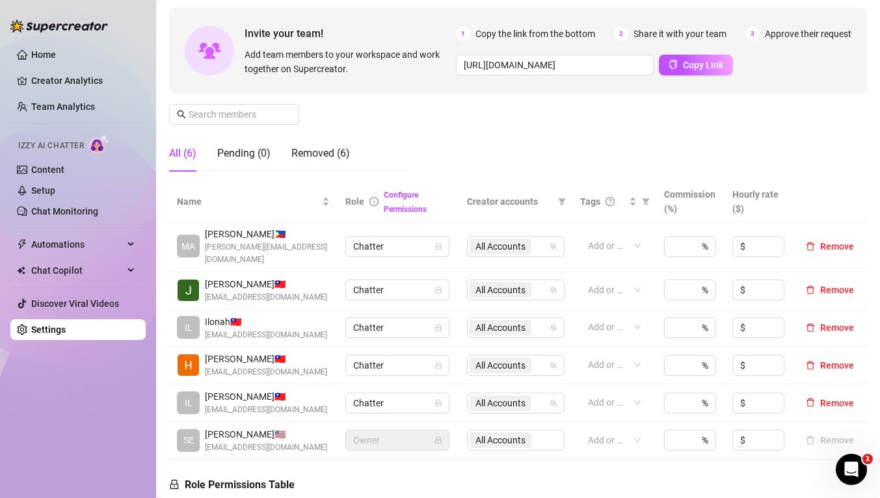
scroll to position [93, 0]
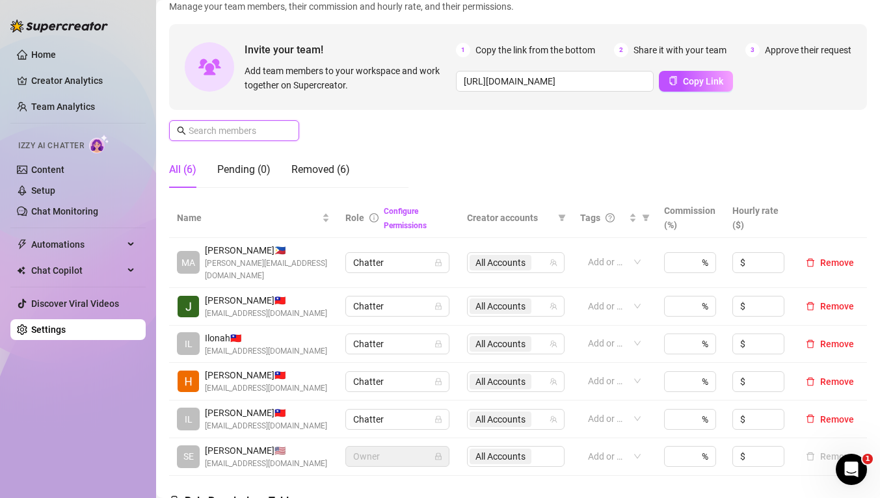
click at [247, 137] on input "text" at bounding box center [235, 131] width 92 height 14
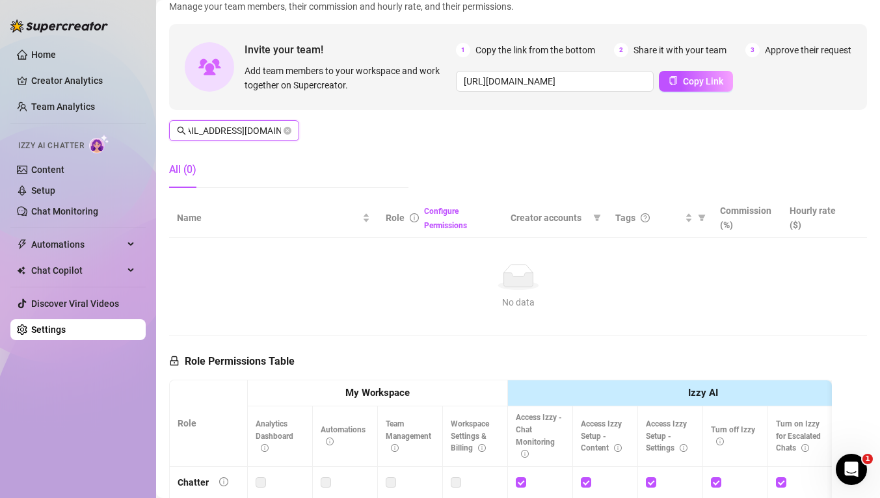
scroll to position [0, 27]
type input "kylamacalino613@gmail.com"
click at [290, 132] on icon "close-circle" at bounding box center [288, 131] width 8 height 8
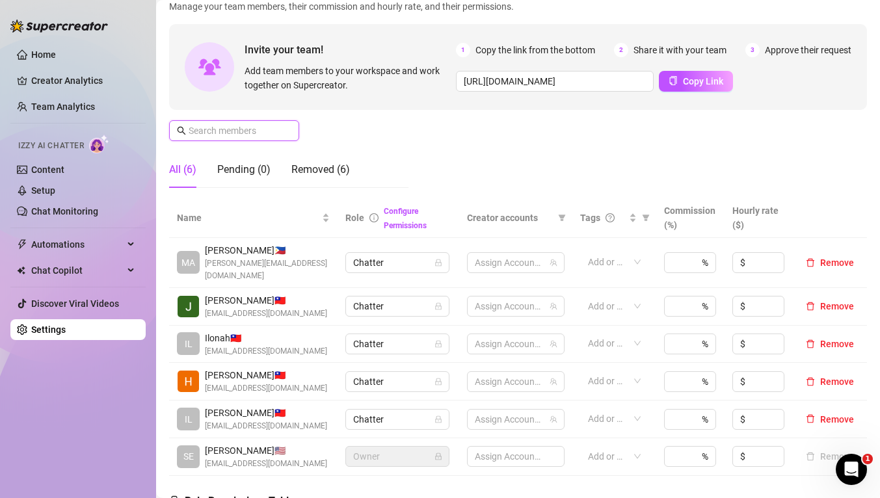
scroll to position [0, 0]
click at [548, 117] on div "Manage Team Members Manage your team members, their commission and hourly rate,…" at bounding box center [518, 89] width 698 height 217
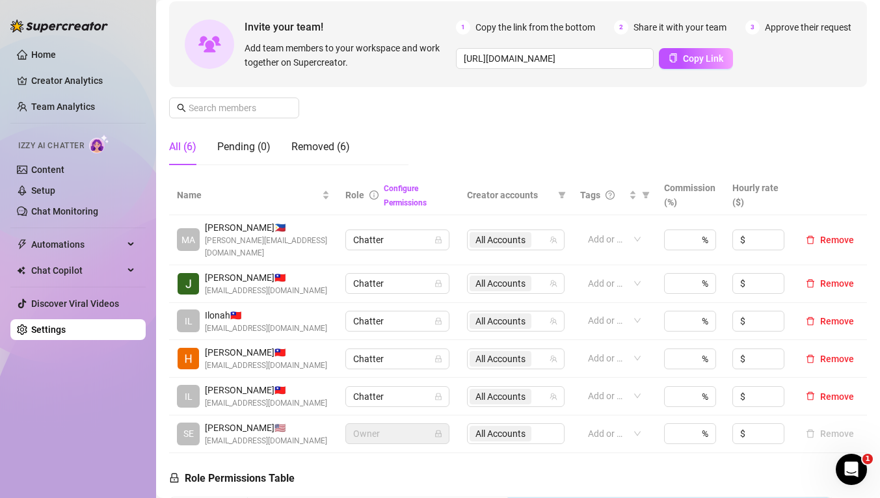
scroll to position [122, 0]
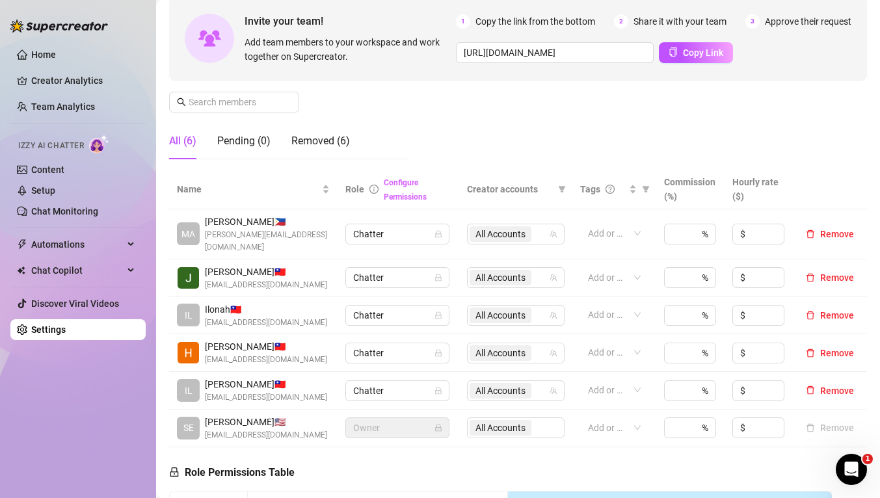
click at [397, 195] on link "Configure Permissions" at bounding box center [405, 189] width 43 height 23
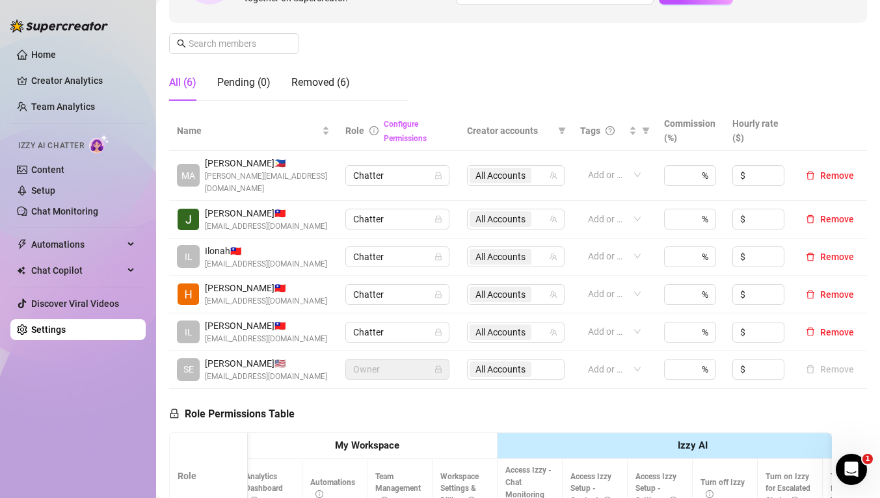
scroll to position [0, 0]
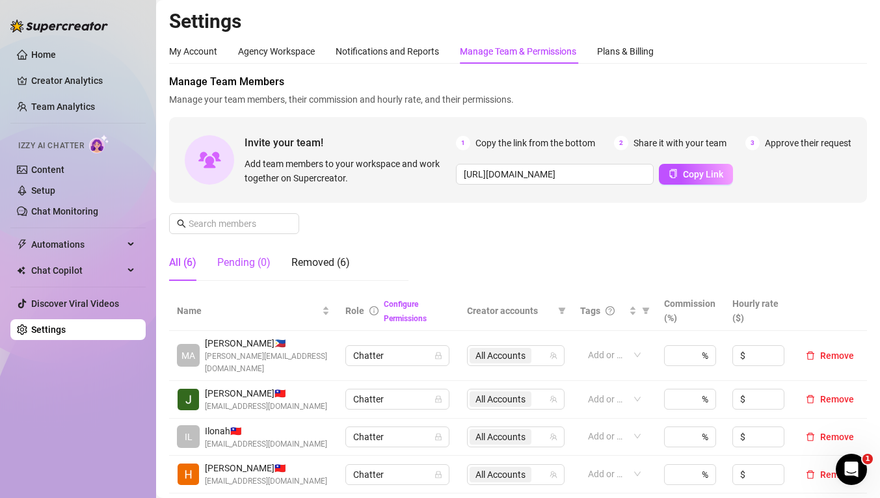
click at [251, 265] on div "Pending (0)" at bounding box center [243, 263] width 53 height 16
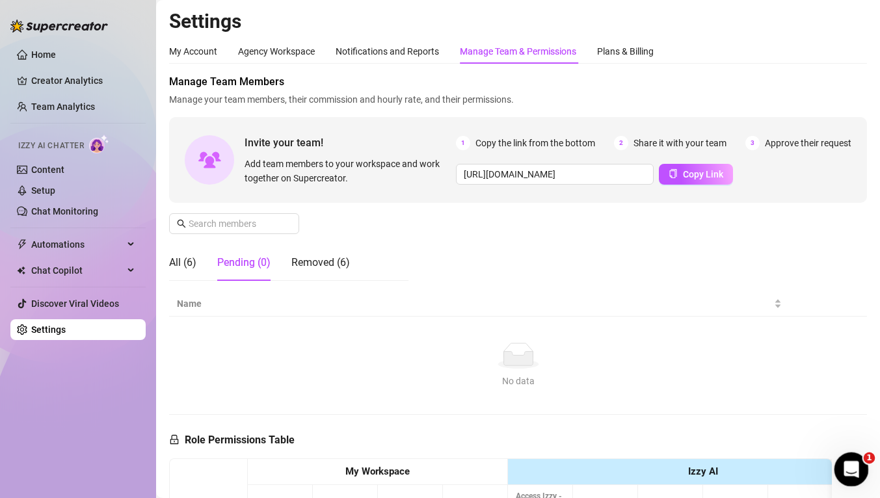
click at [852, 466] on icon "Open Intercom Messenger" at bounding box center [849, 467] width 21 height 21
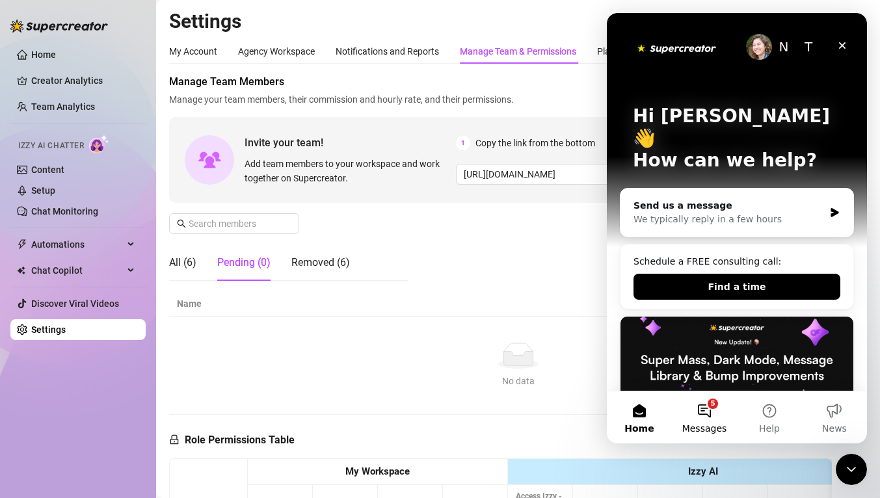
click at [709, 411] on button "5 Messages" at bounding box center [704, 418] width 65 height 52
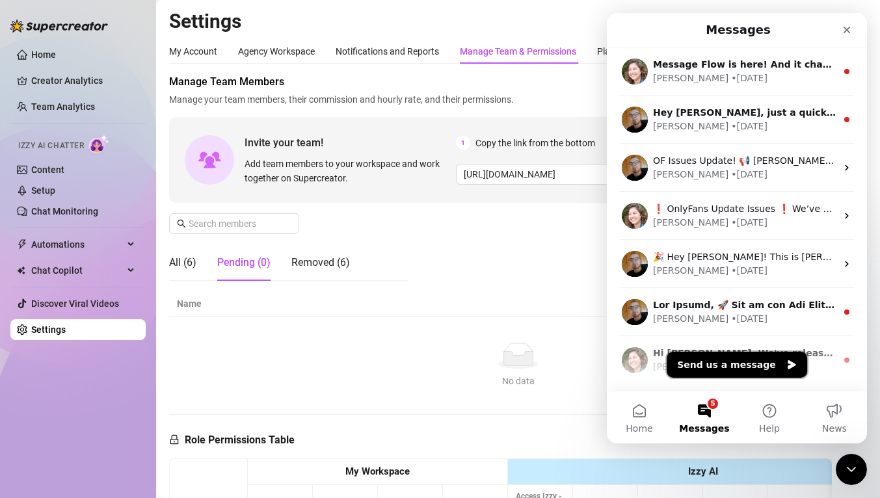
click at [703, 367] on button "Send us a message" at bounding box center [737, 365] width 141 height 26
